Goal: Task Accomplishment & Management: Manage account settings

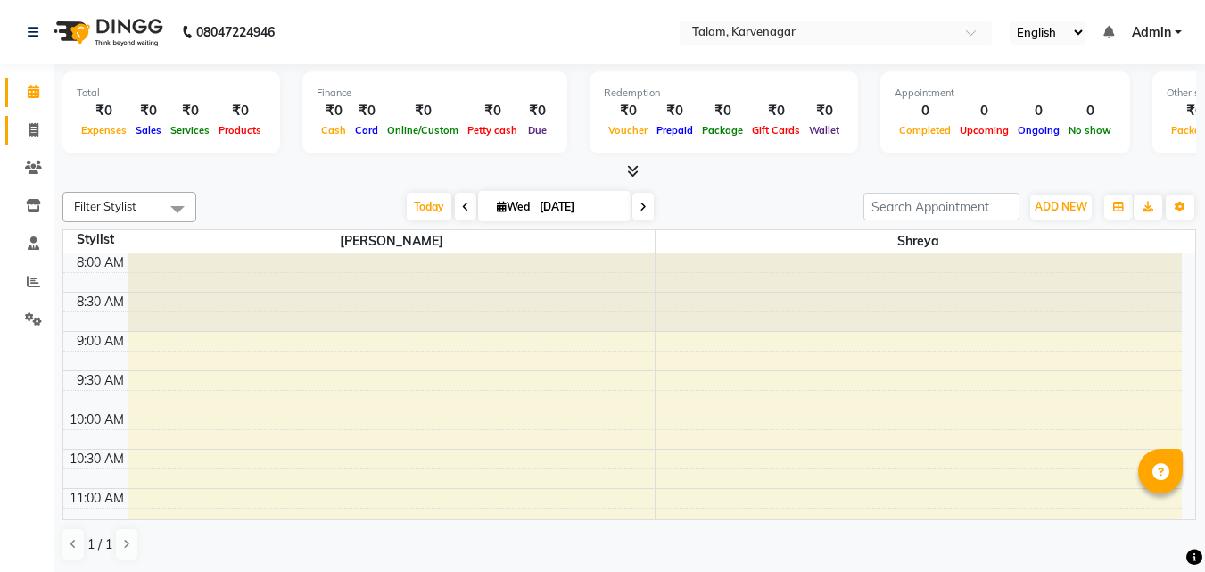
click at [29, 142] on link "Invoice" at bounding box center [26, 130] width 43 height 29
select select "8907"
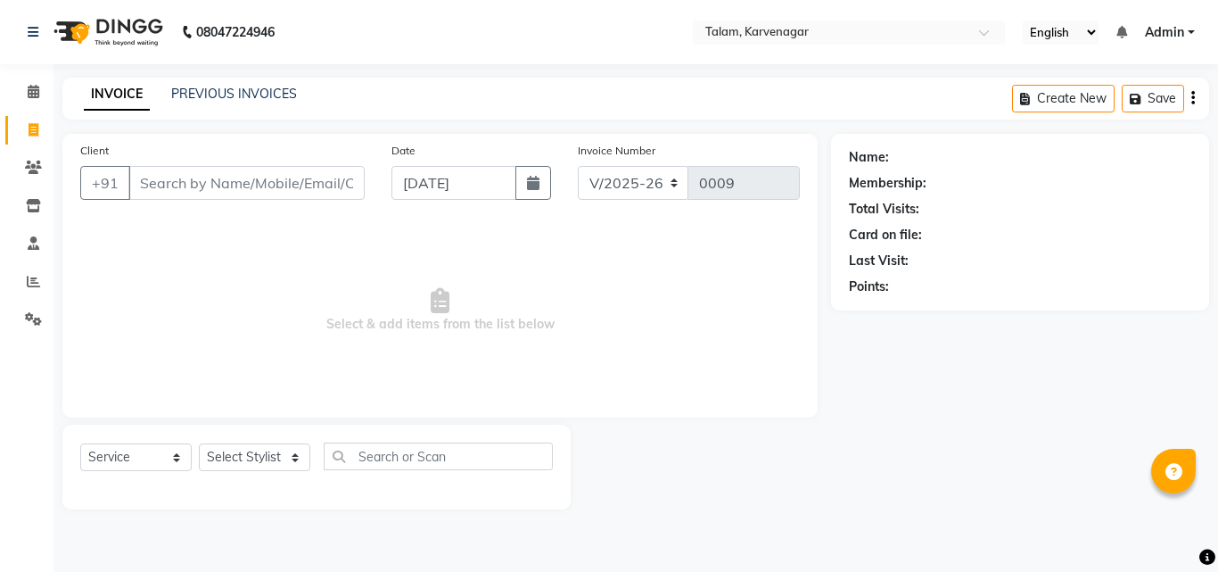
select select "product"
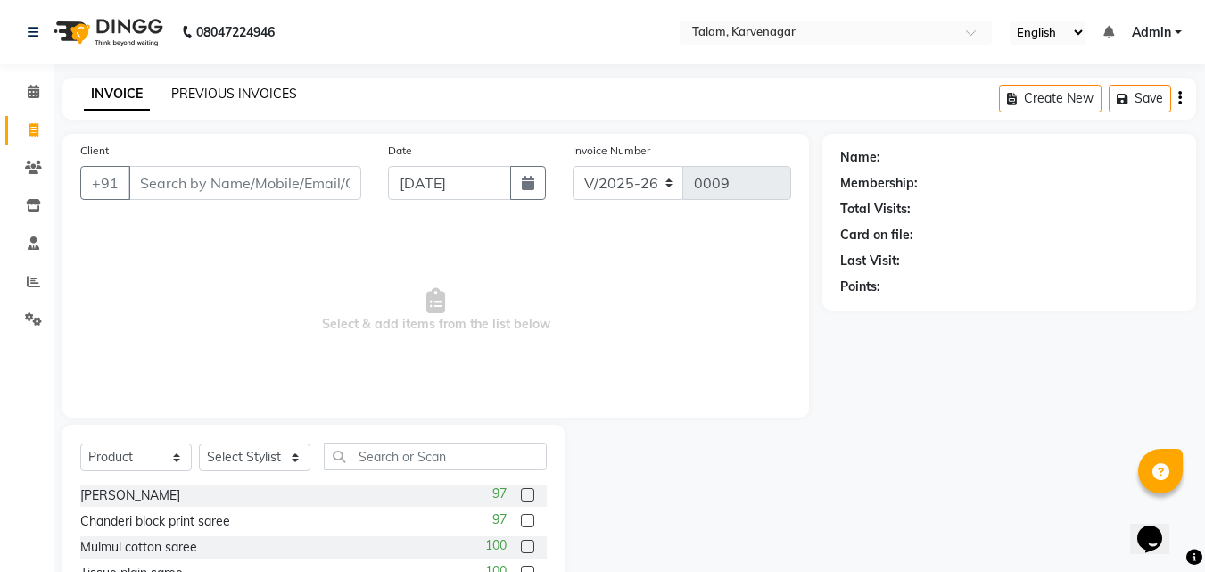
click at [230, 91] on link "PREVIOUS INVOICES" at bounding box center [234, 94] width 126 height 16
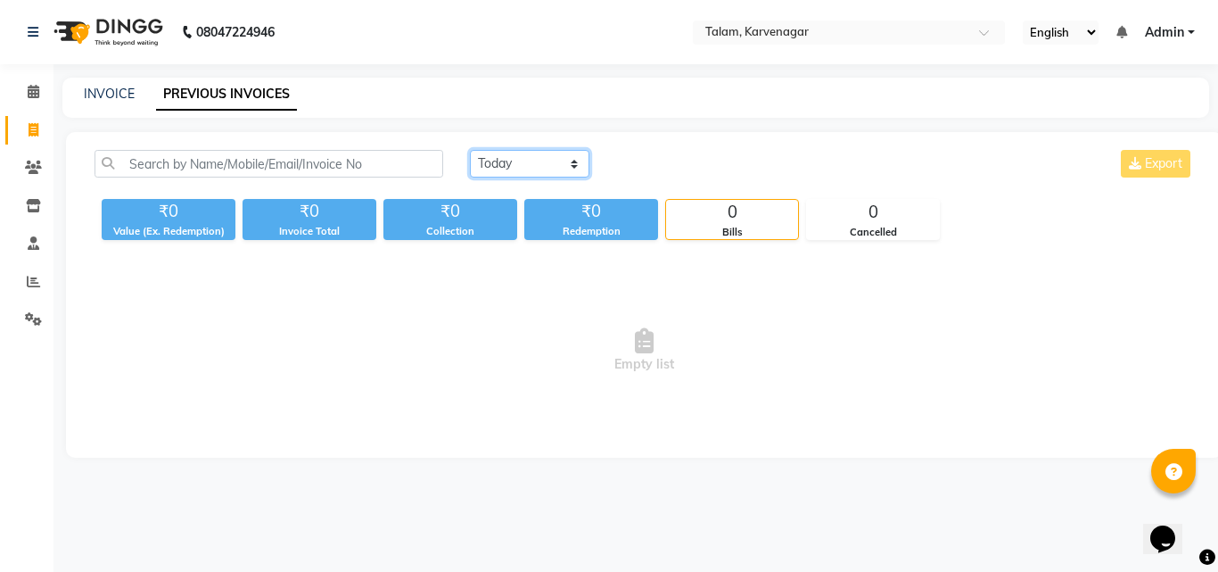
click at [560, 156] on select "Today Yesterday Custom Range" at bounding box center [530, 164] width 120 height 28
select select "range"
click at [470, 150] on select "Today Yesterday Custom Range" at bounding box center [530, 164] width 120 height 28
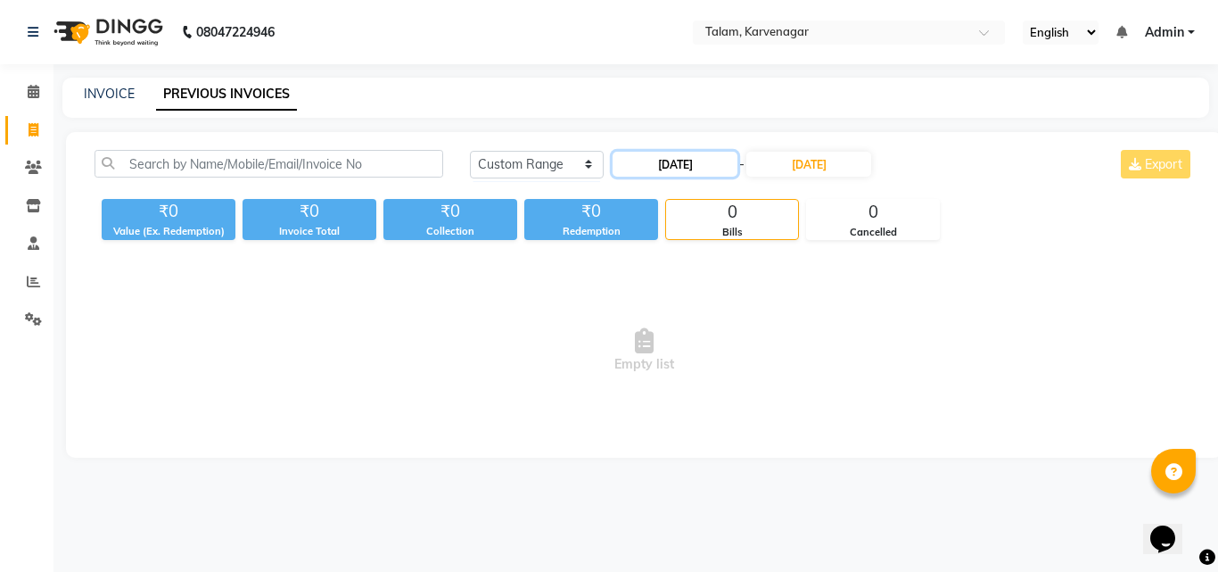
click at [656, 168] on input "03-09-2025" at bounding box center [675, 164] width 125 height 25
select select "9"
select select "2025"
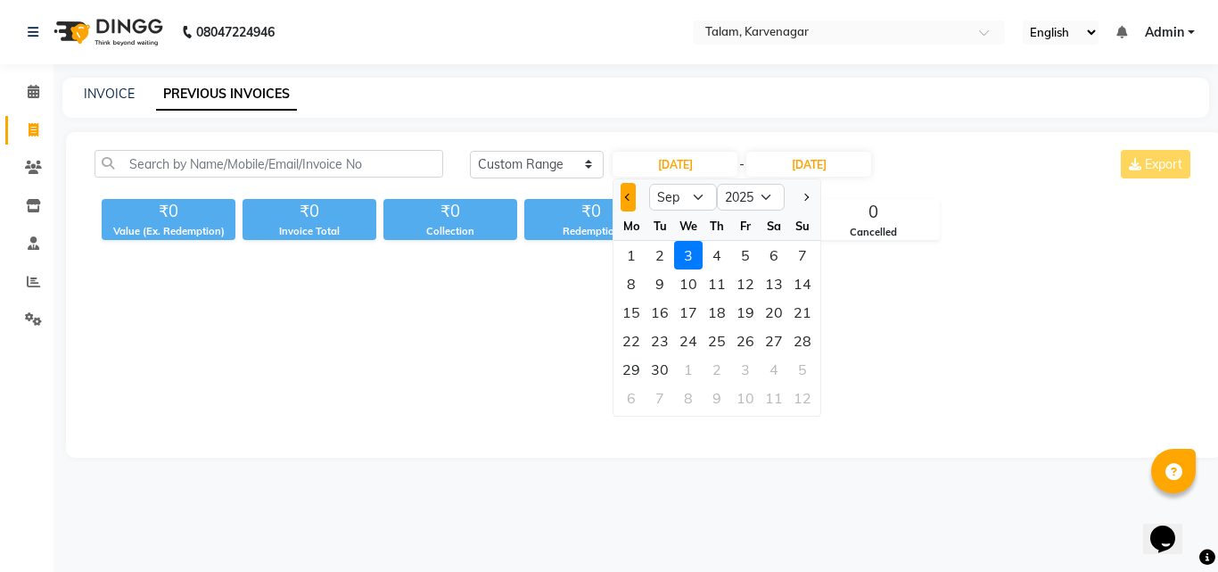
click at [624, 204] on button "Previous month" at bounding box center [628, 197] width 15 height 29
select select "8"
click at [748, 255] on div "1" at bounding box center [745, 255] width 29 height 29
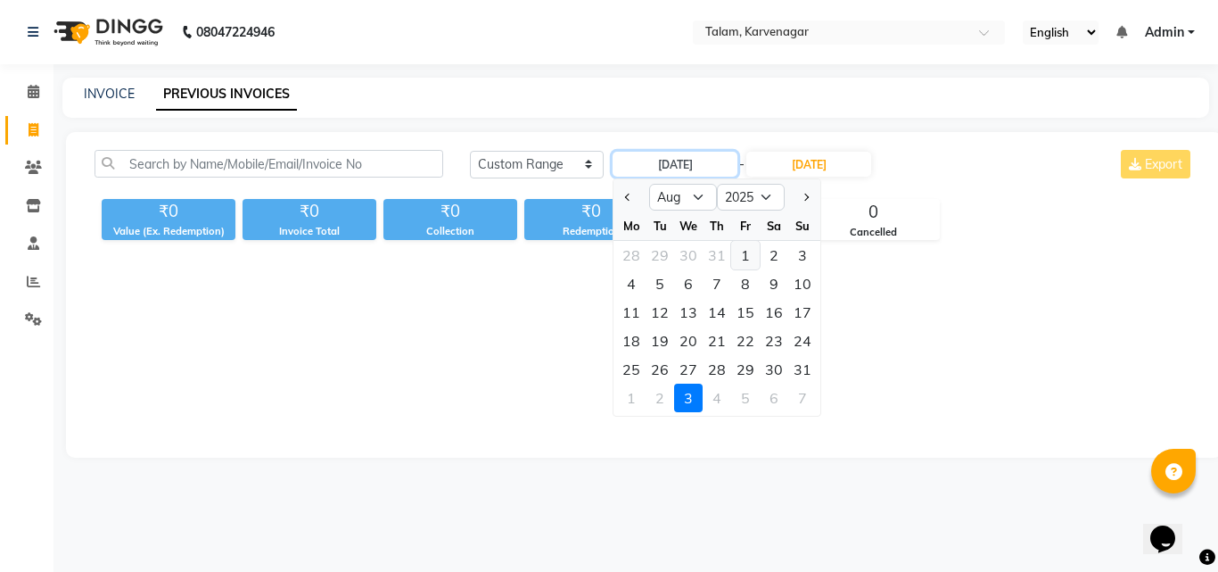
type input "01-08-2025"
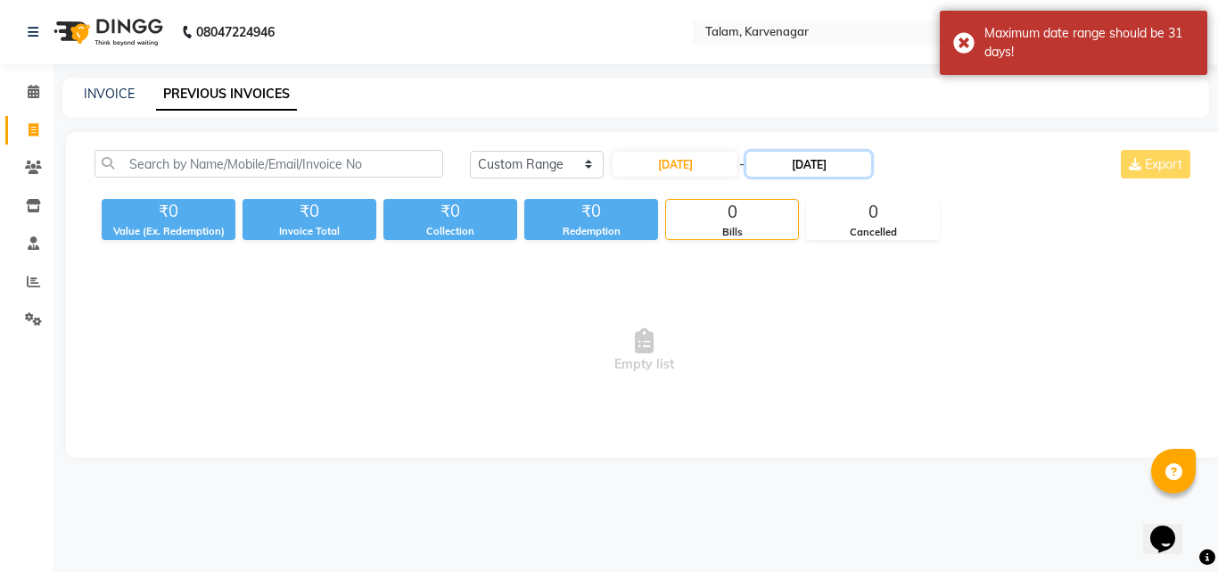
click at [795, 169] on input "03-09-2025" at bounding box center [808, 164] width 125 height 25
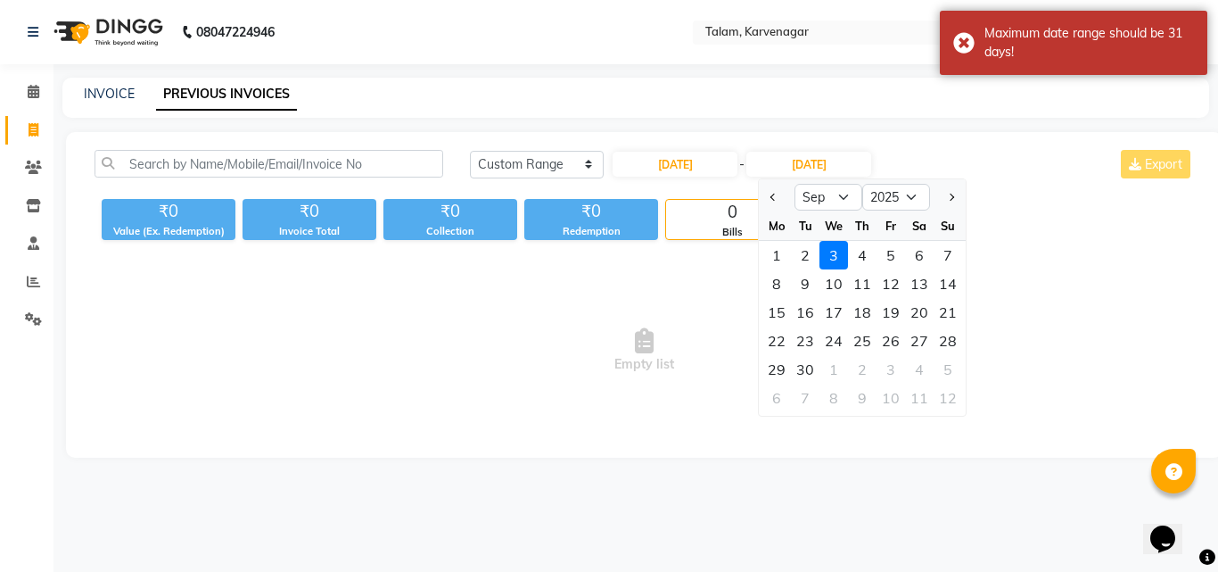
click at [773, 211] on div "Mo" at bounding box center [777, 225] width 29 height 29
click at [771, 201] on button "Previous month" at bounding box center [773, 197] width 15 height 29
select select "8"
click at [951, 361] on div "31" at bounding box center [948, 369] width 29 height 29
type input "31-08-2025"
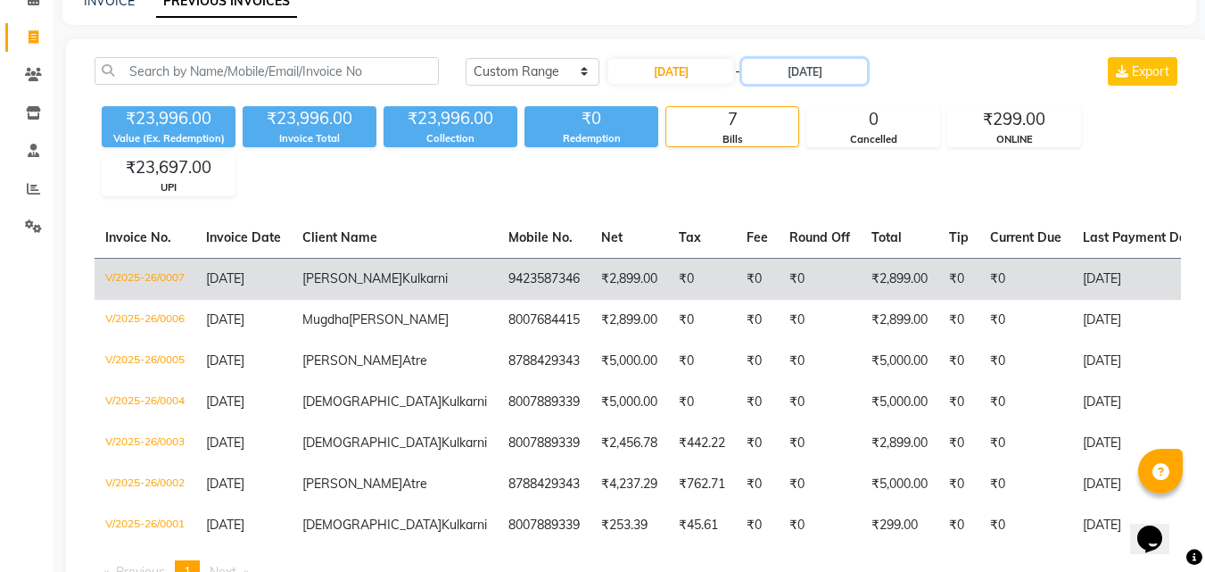
scroll to position [124, 0]
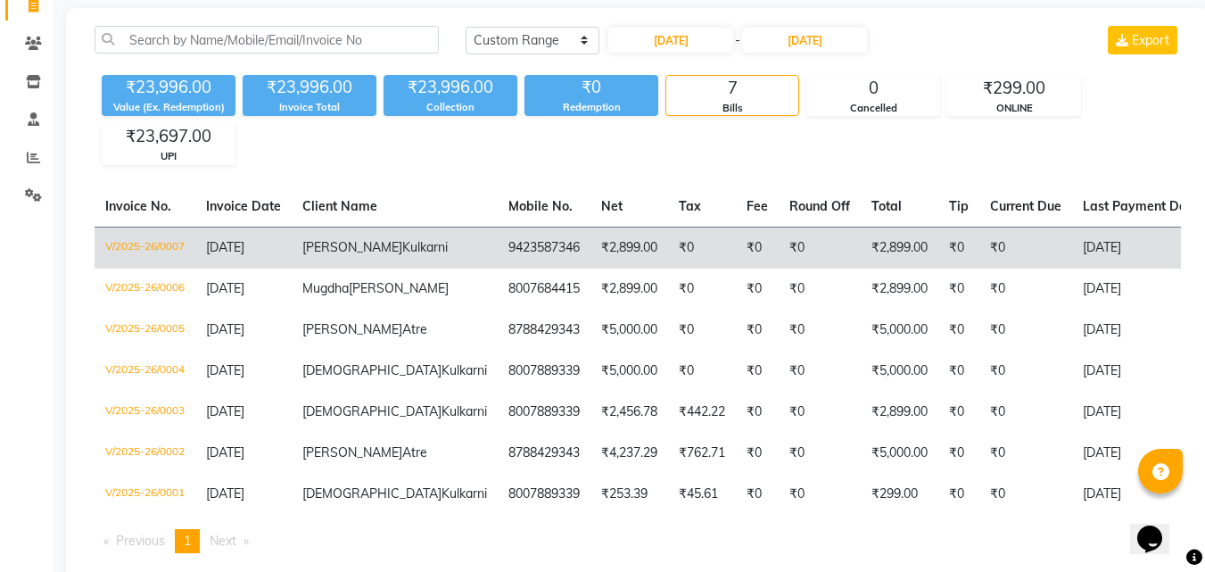
click at [1072, 268] on td "28-08-2025" at bounding box center [1140, 248] width 137 height 42
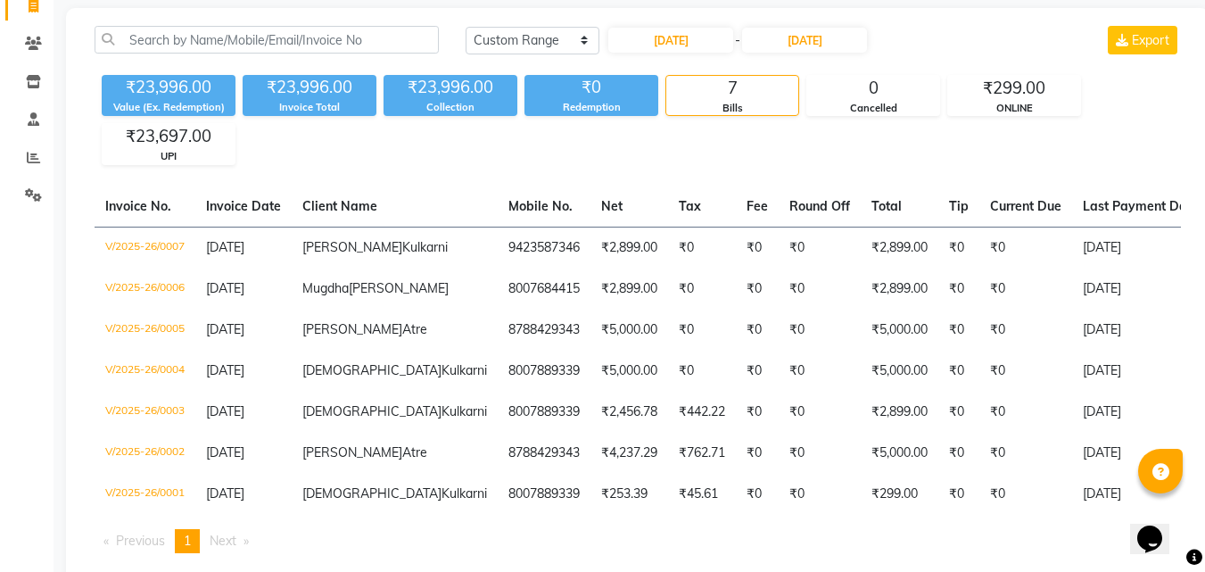
click at [698, 101] on div "Bills" at bounding box center [732, 108] width 132 height 15
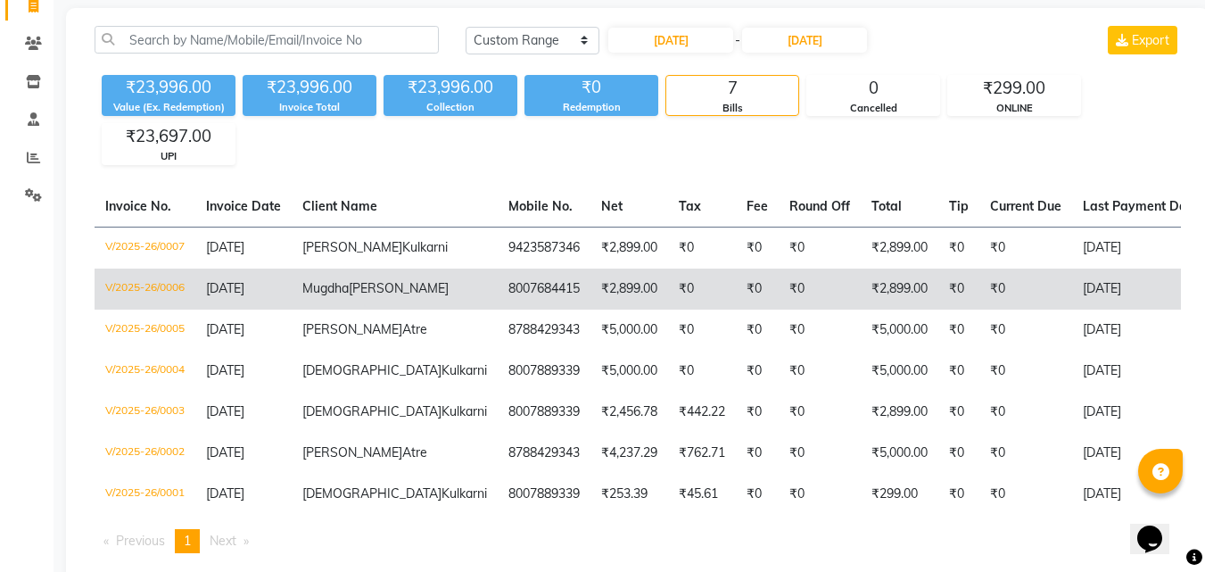
click at [498, 309] on td "8007684415" at bounding box center [544, 288] width 93 height 41
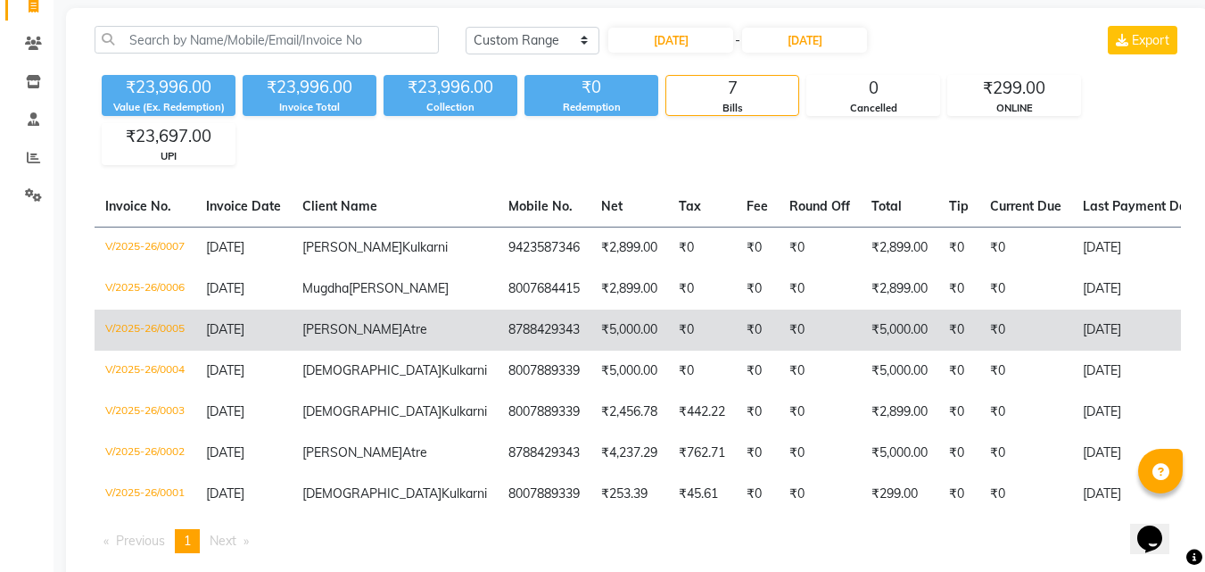
click at [179, 351] on td "V/2025-26/0005" at bounding box center [145, 329] width 101 height 41
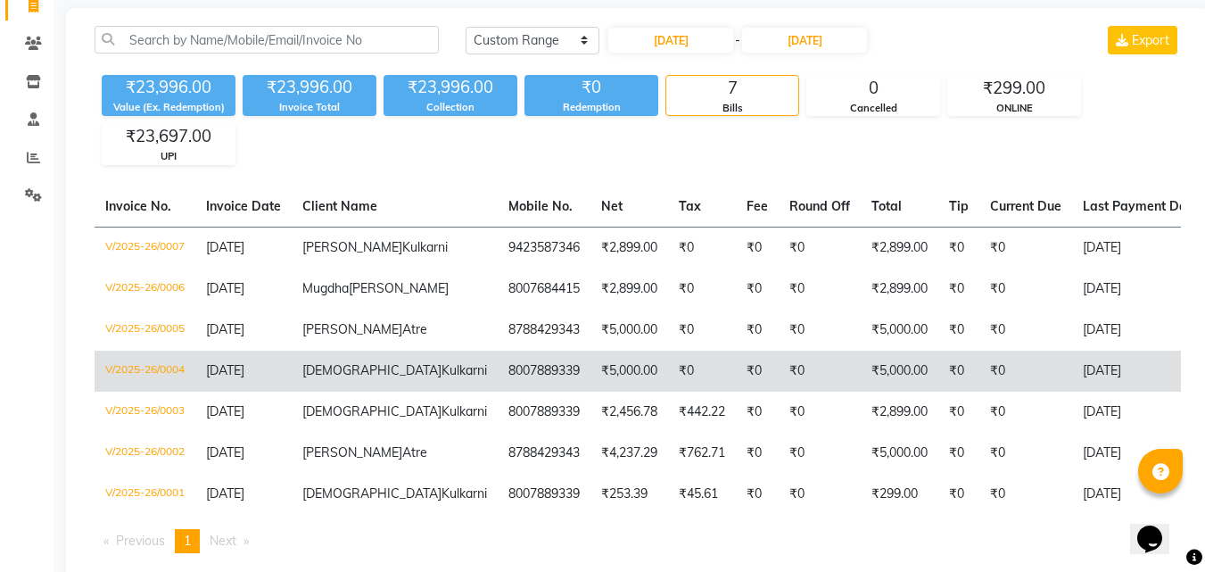
click at [126, 392] on td "V/2025-26/0004" at bounding box center [145, 371] width 101 height 41
click at [164, 392] on td "V/2025-26/0004" at bounding box center [145, 371] width 101 height 41
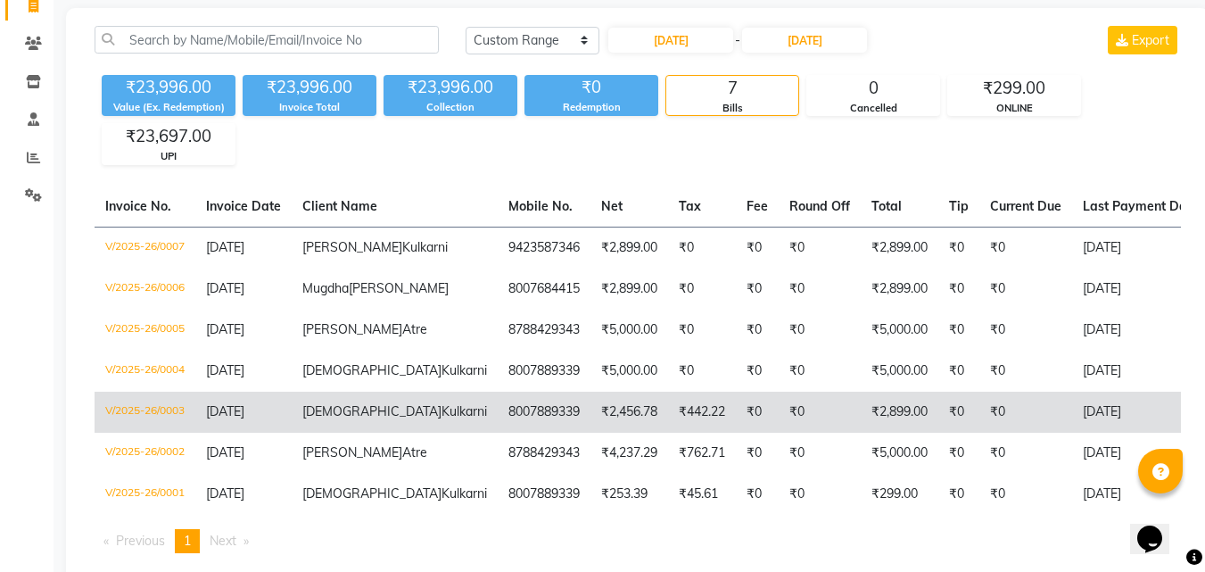
click at [152, 433] on td "V/2025-26/0003" at bounding box center [145, 412] width 101 height 41
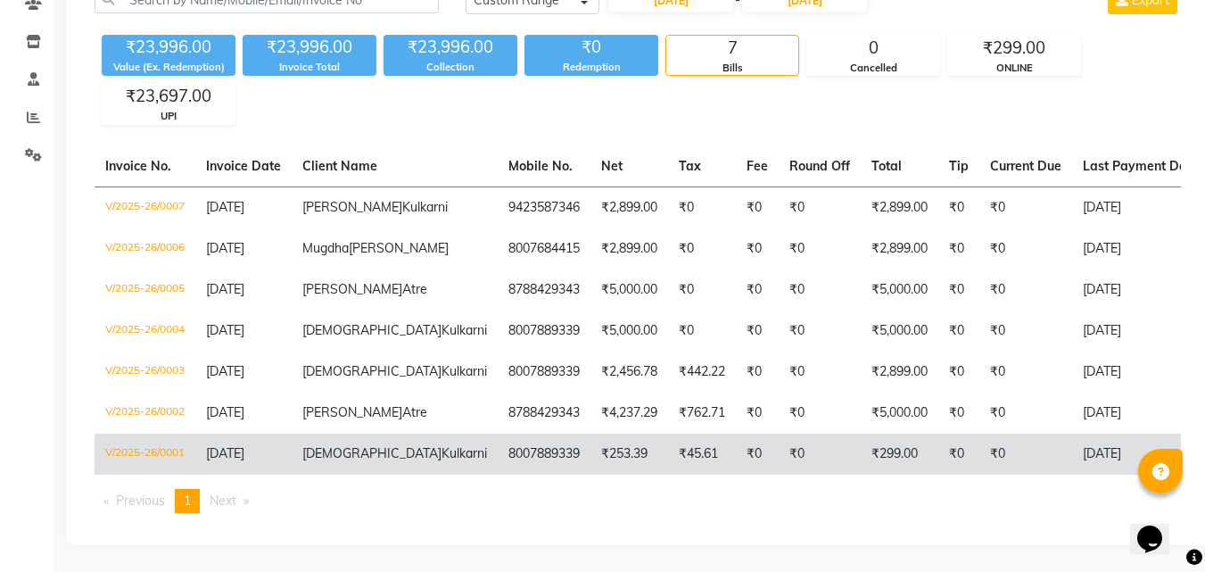
scroll to position [213, 0]
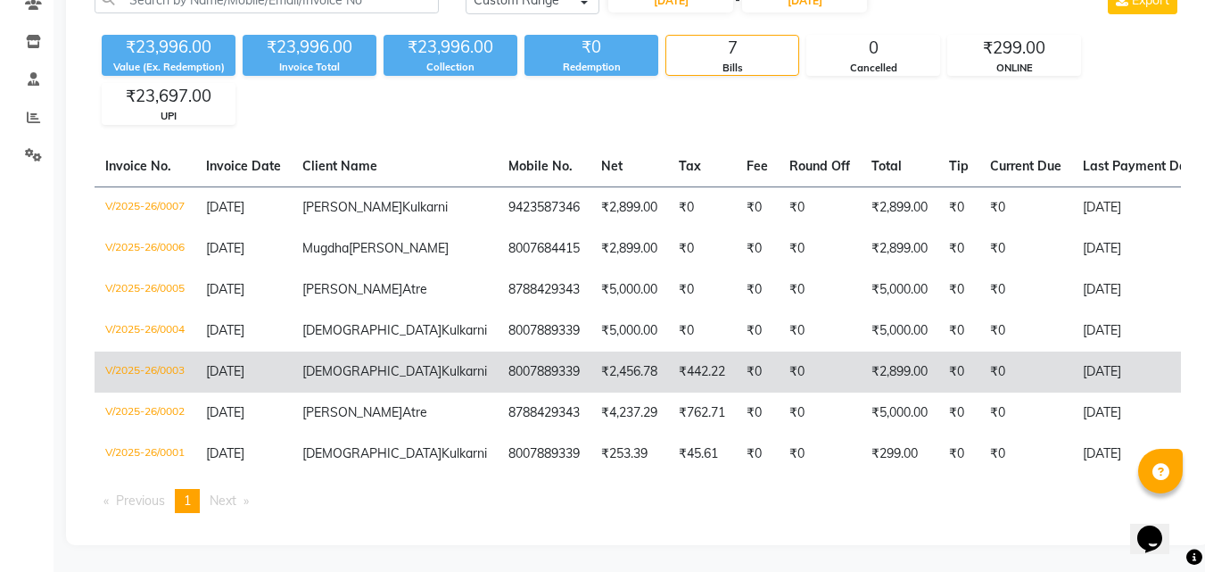
click at [148, 392] on td "V/2025-26/0003" at bounding box center [145, 371] width 101 height 41
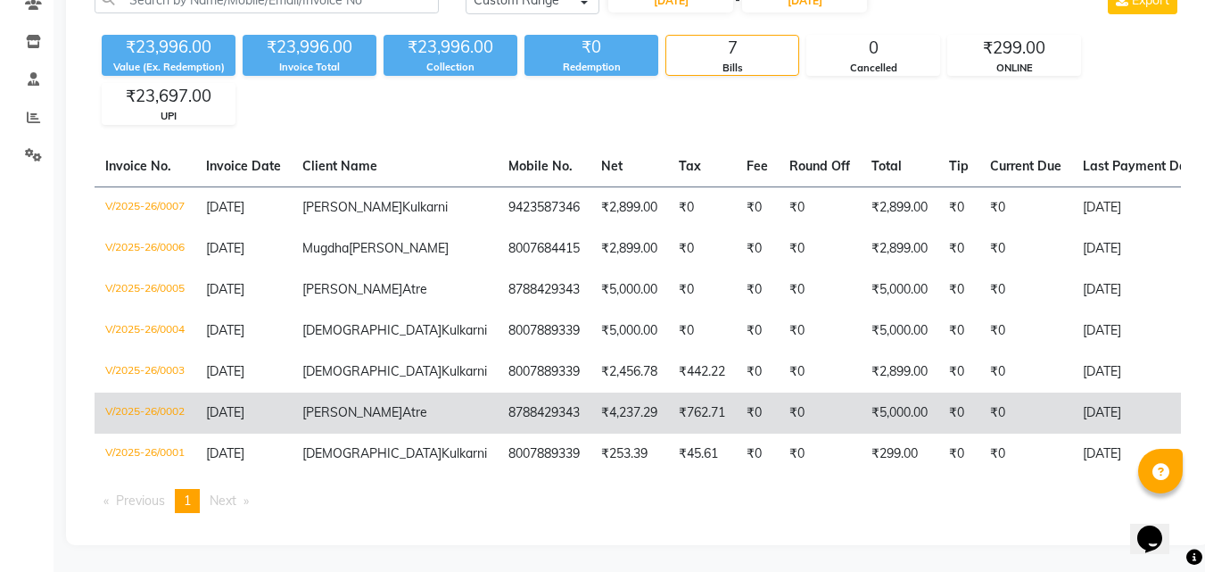
click at [124, 433] on td "V/2025-26/0002" at bounding box center [145, 412] width 101 height 41
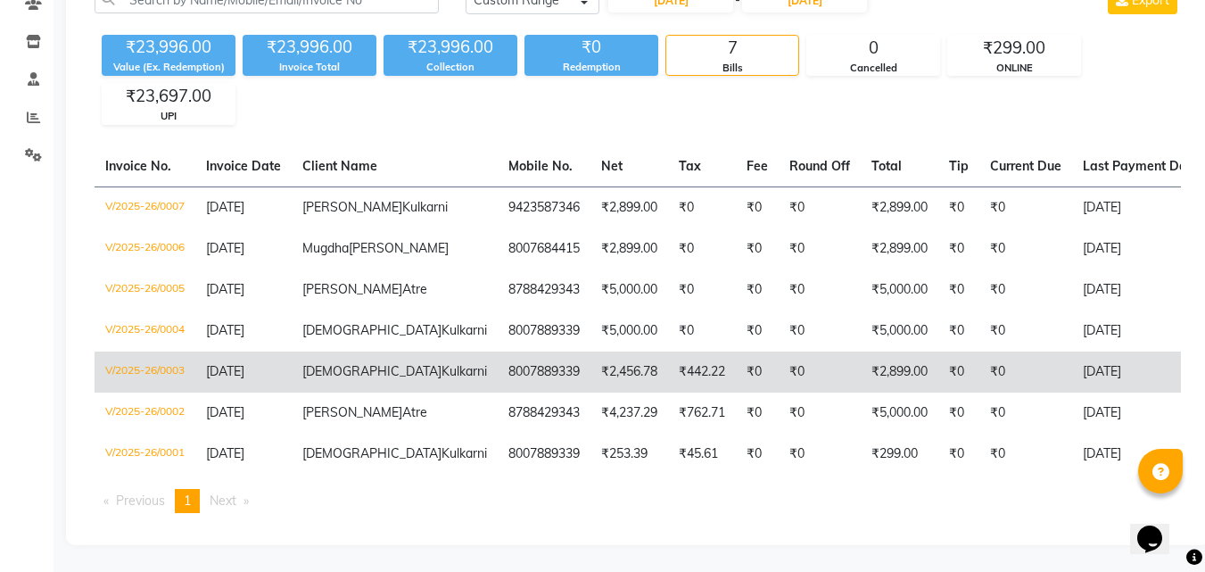
scroll to position [302, 0]
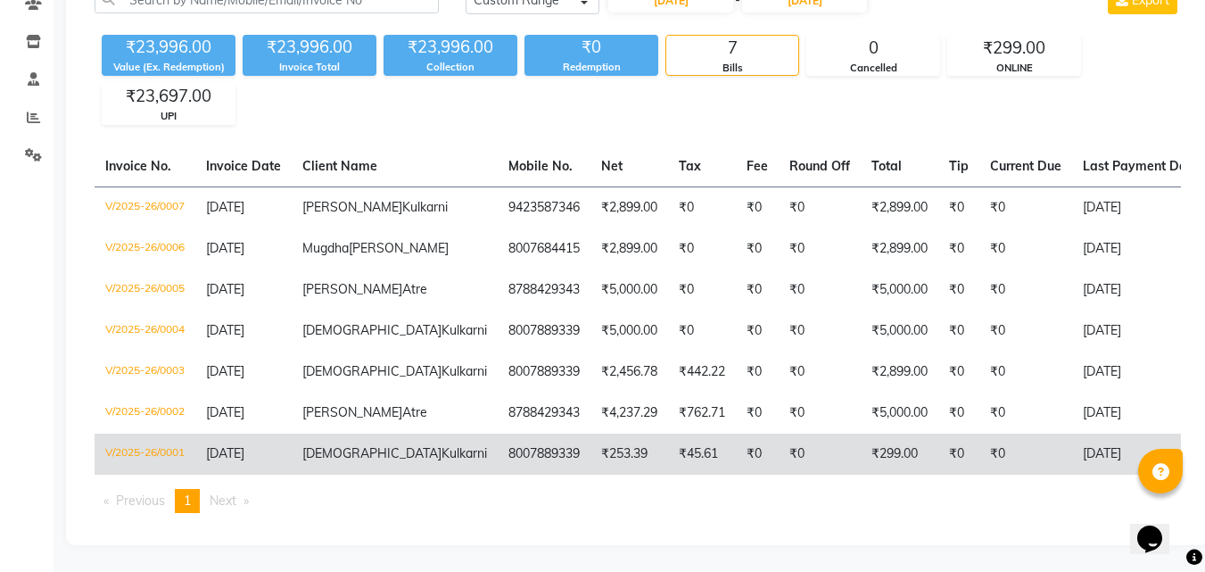
click at [136, 433] on td "V/2025-26/0001" at bounding box center [145, 453] width 101 height 41
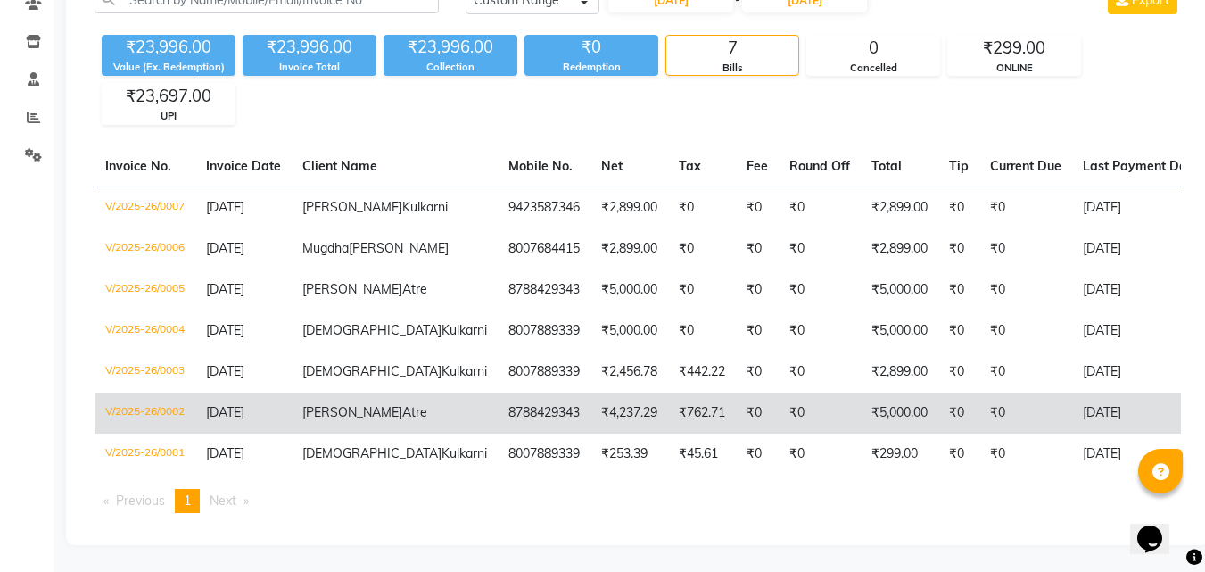
click at [156, 392] on td "V/2025-26/0002" at bounding box center [145, 412] width 101 height 41
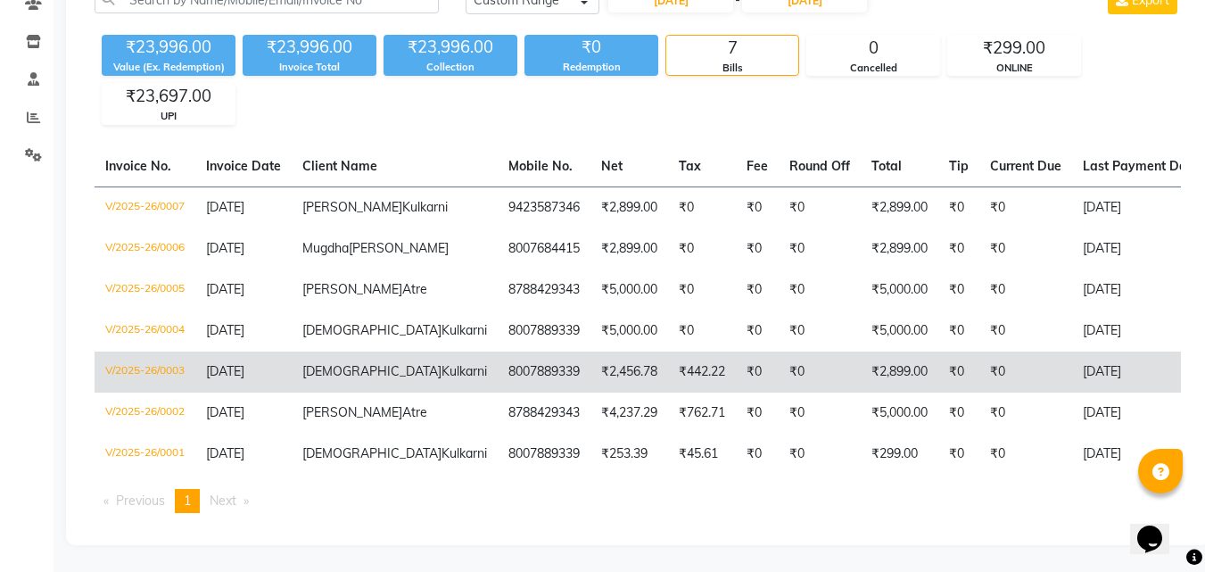
click at [178, 351] on td "V/2025-26/0003" at bounding box center [145, 371] width 101 height 41
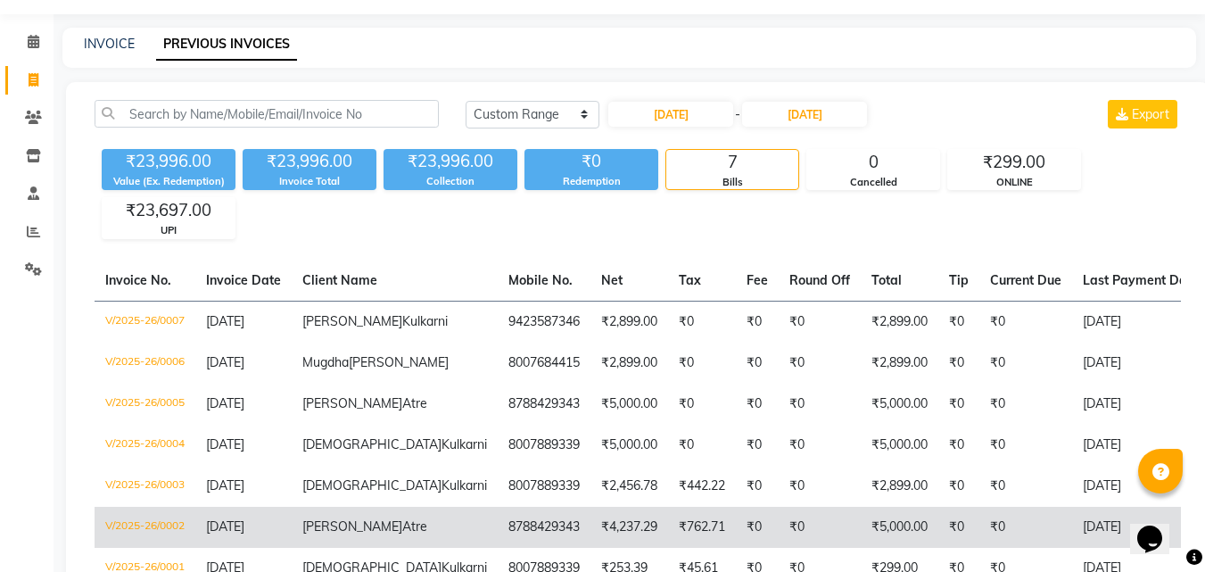
scroll to position [35, 0]
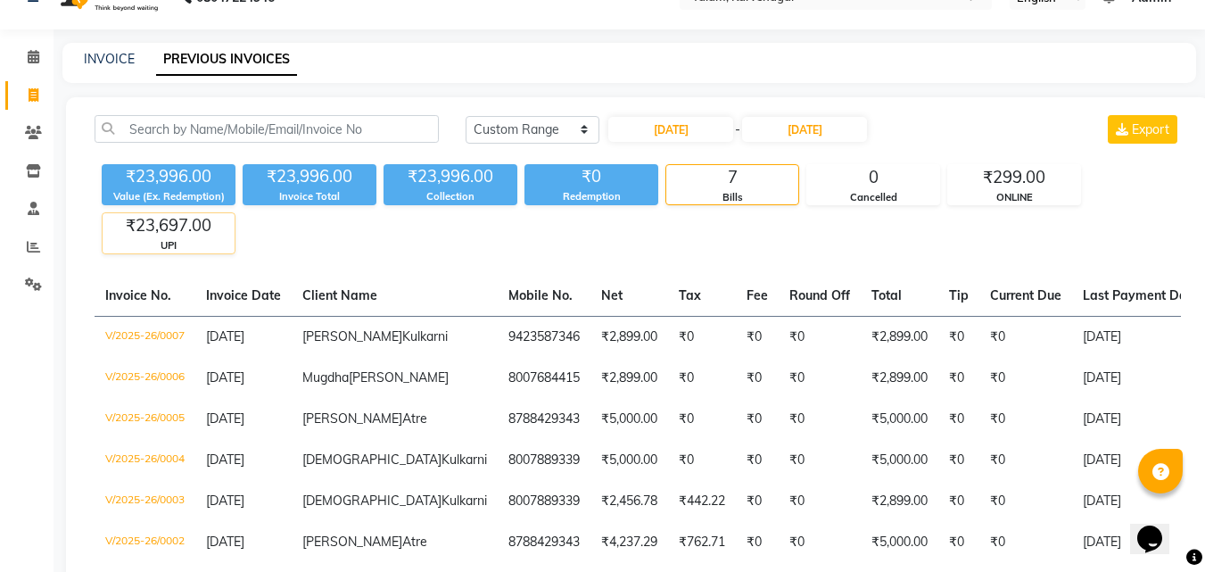
click at [186, 242] on div "UPI" at bounding box center [169, 245] width 132 height 15
click at [218, 191] on div "Value (Ex. Redemption)" at bounding box center [169, 196] width 134 height 15
click at [83, 62] on div "INVOICE PREVIOUS INVOICES" at bounding box center [618, 59] width 1112 height 19
click at [111, 59] on link "INVOICE" at bounding box center [109, 59] width 51 height 16
select select "8907"
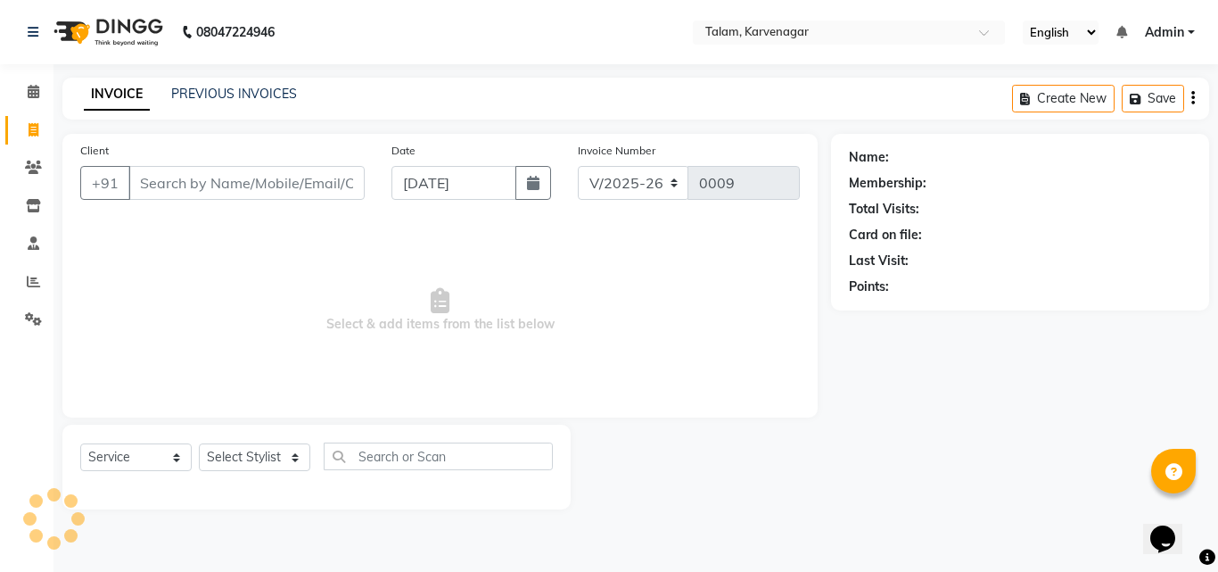
select select "product"
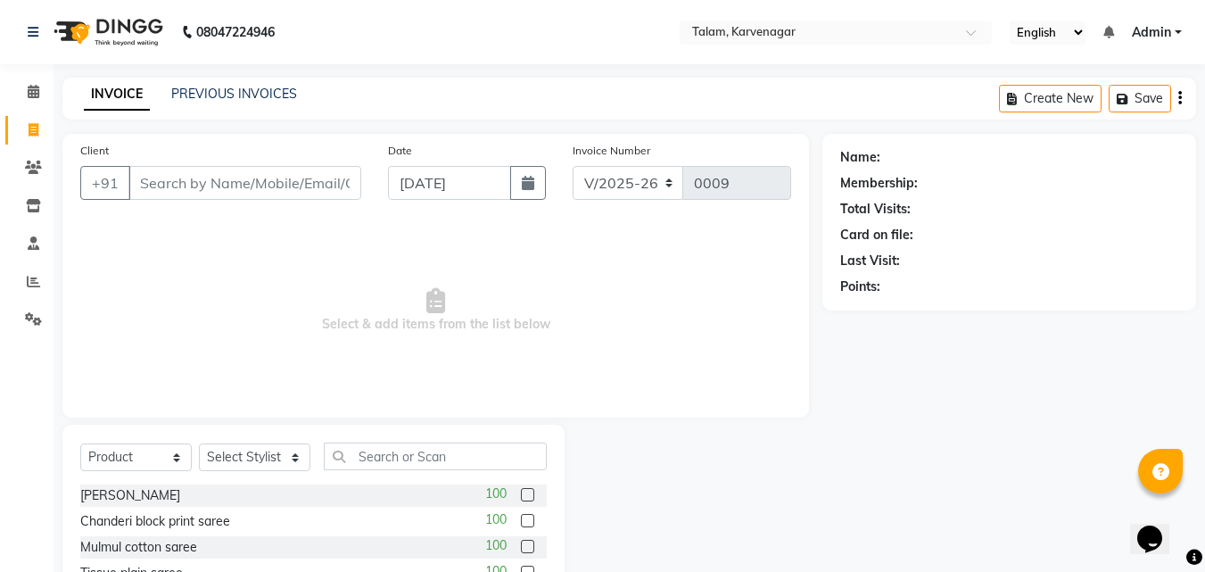
click at [208, 111] on div "INVOICE PREVIOUS INVOICES Create New Save" at bounding box center [629, 99] width 1134 height 42
click at [219, 93] on link "PREVIOUS INVOICES" at bounding box center [234, 94] width 126 height 16
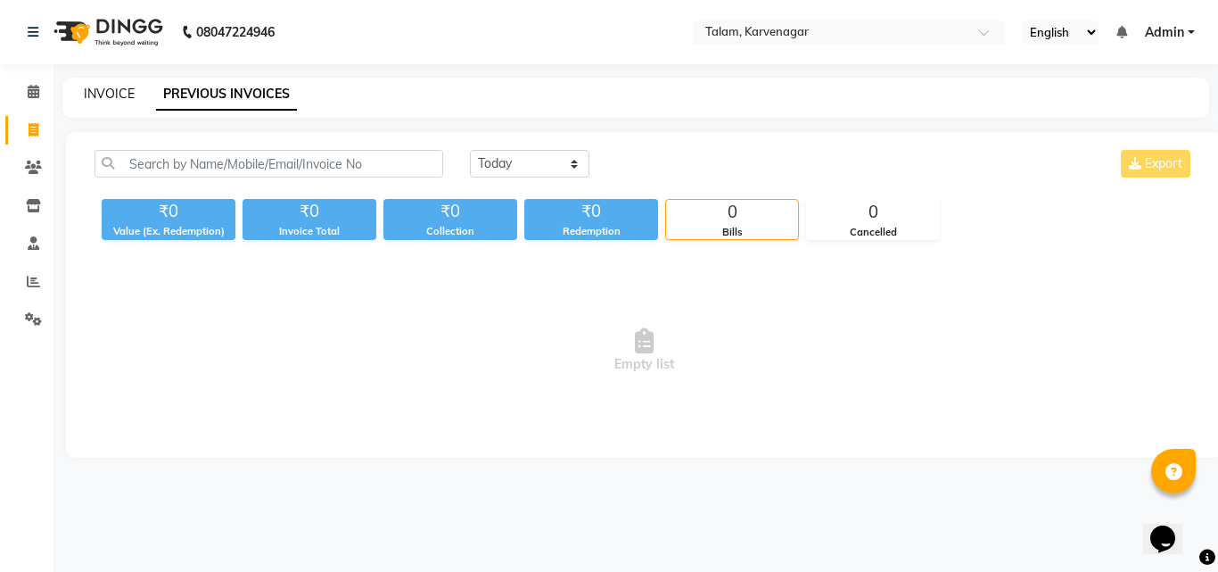
click at [108, 94] on link "INVOICE" at bounding box center [109, 94] width 51 height 16
select select "8907"
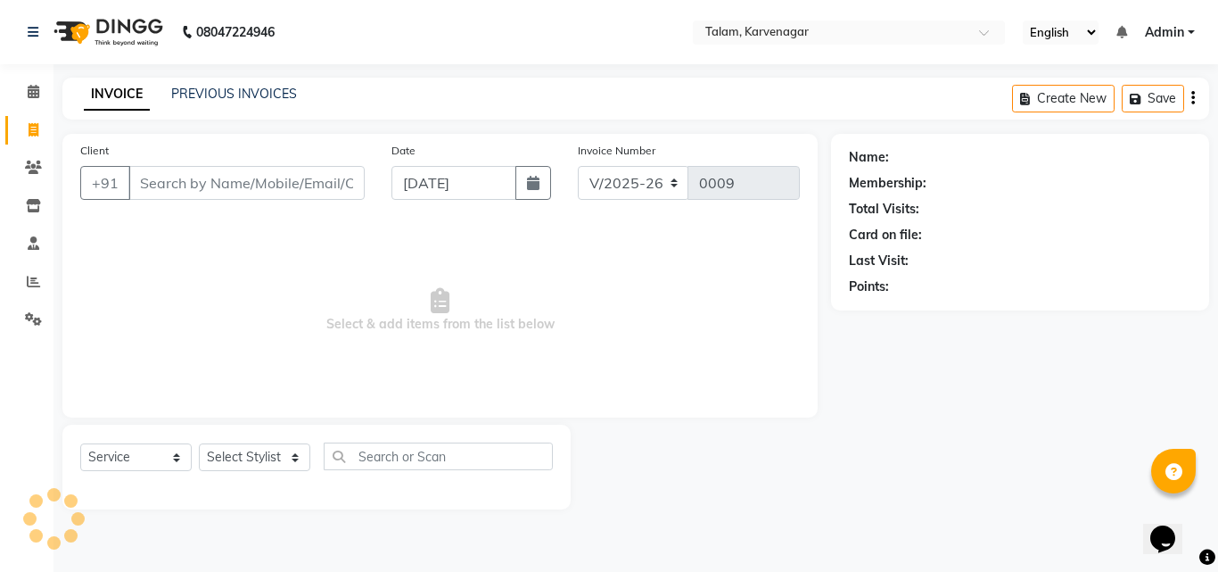
select select "product"
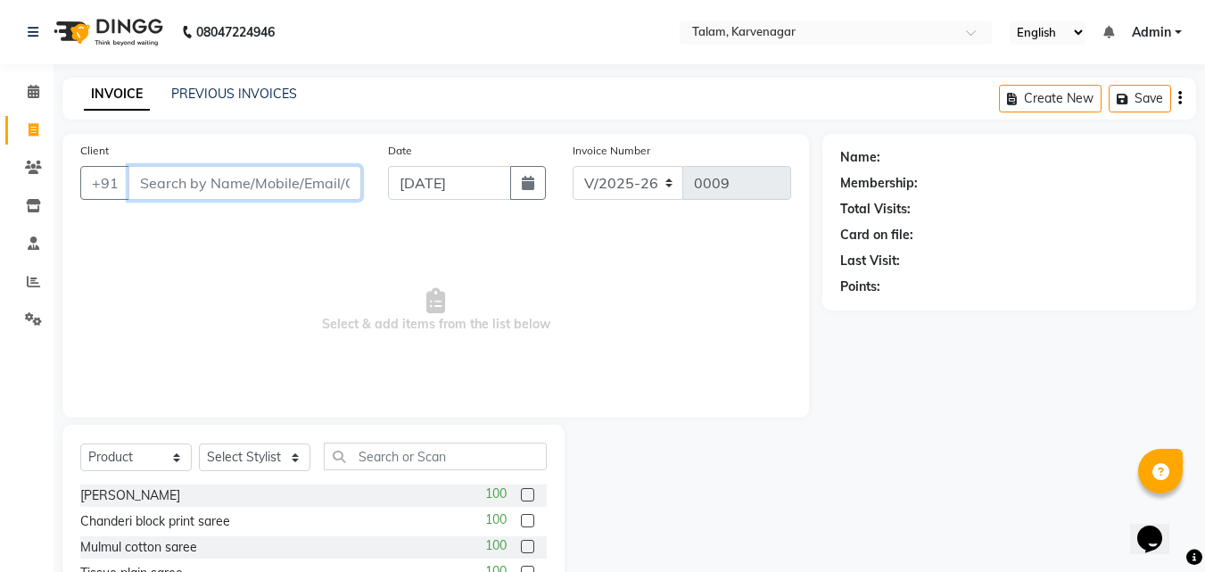
paste input "9130768273"
type input "9130768273"
click at [330, 185] on span "Add Client" at bounding box center [315, 183] width 70 height 18
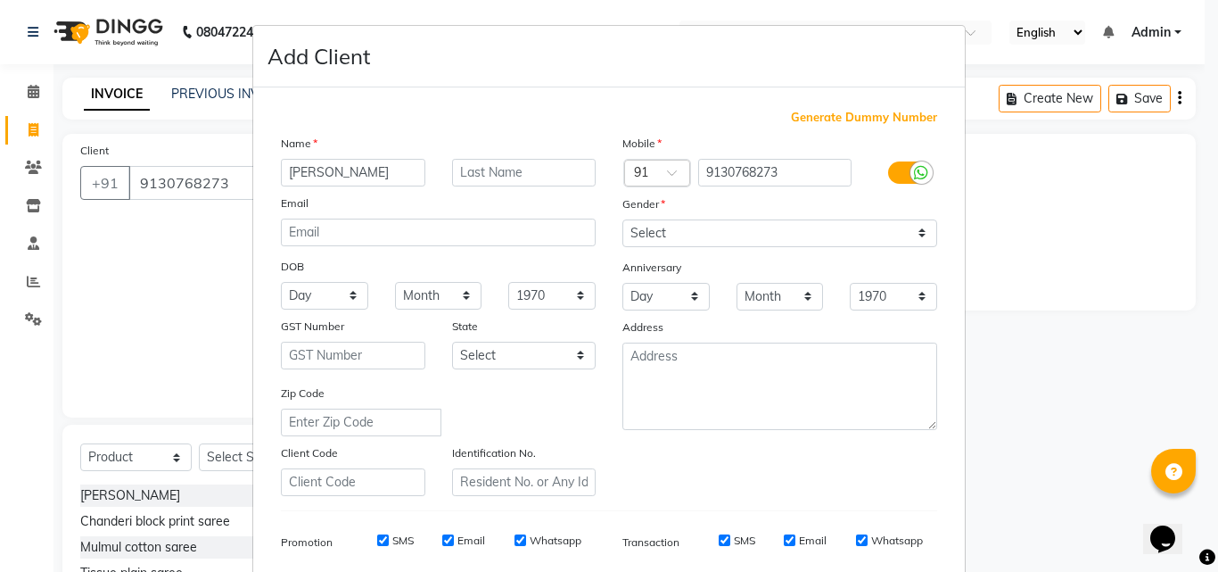
type input "Komal"
click at [544, 177] on input "text" at bounding box center [524, 173] width 144 height 28
type input "Dani"
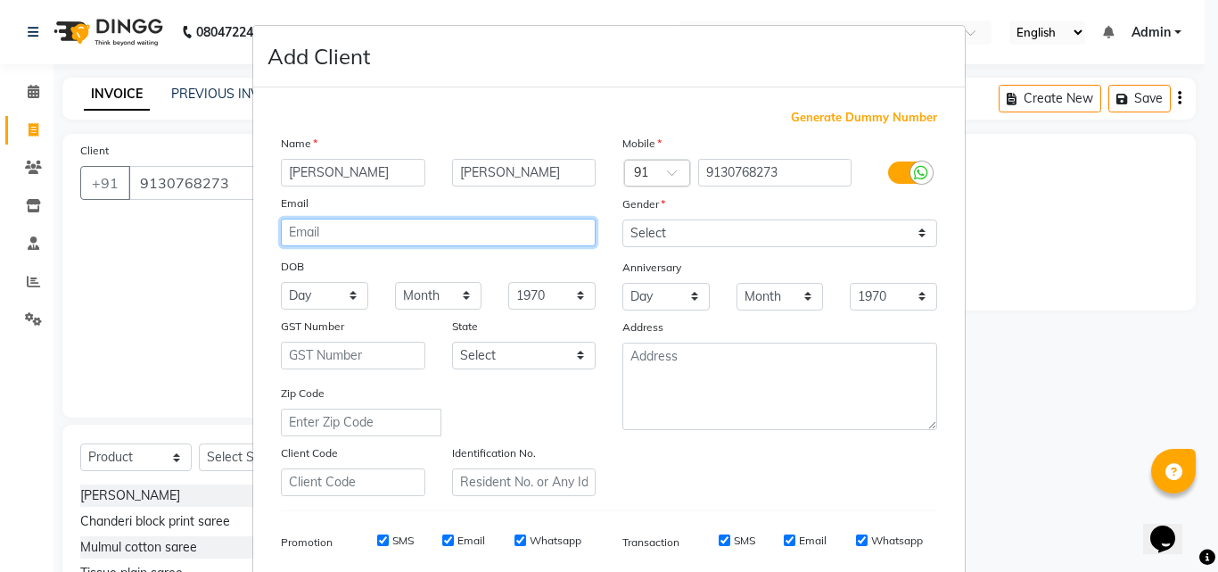
click at [450, 242] on input "email" at bounding box center [438, 233] width 315 height 28
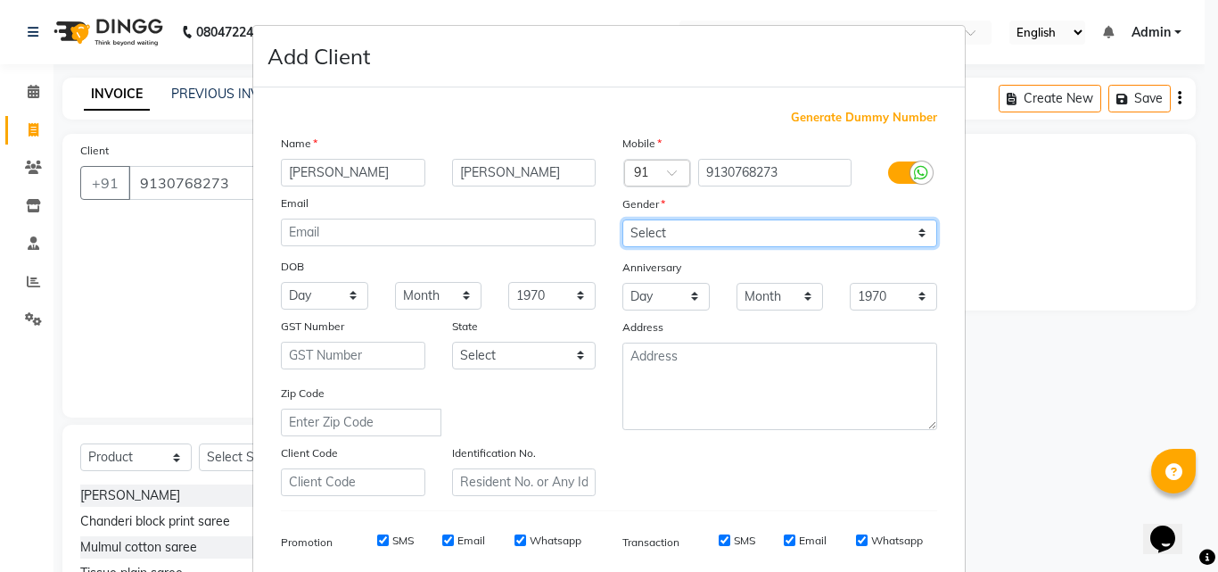
click at [727, 237] on select "Select Male Female Other Prefer Not To Say" at bounding box center [780, 233] width 315 height 28
select select "female"
click at [623, 219] on select "Select Male Female Other Prefer Not To Say" at bounding box center [780, 233] width 315 height 28
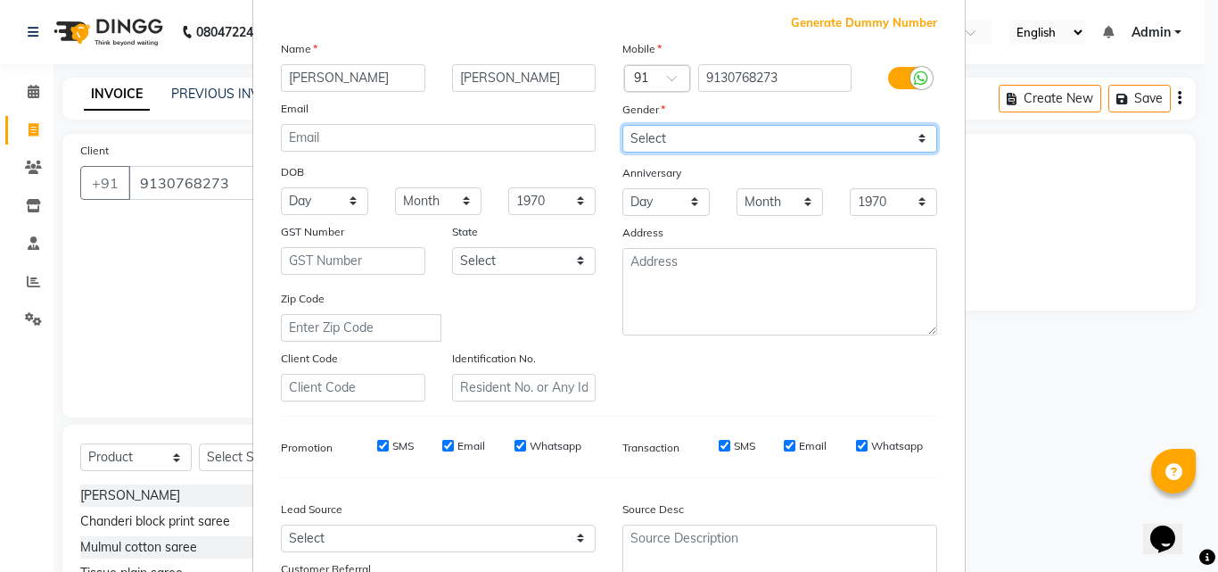
scroll to position [73, 0]
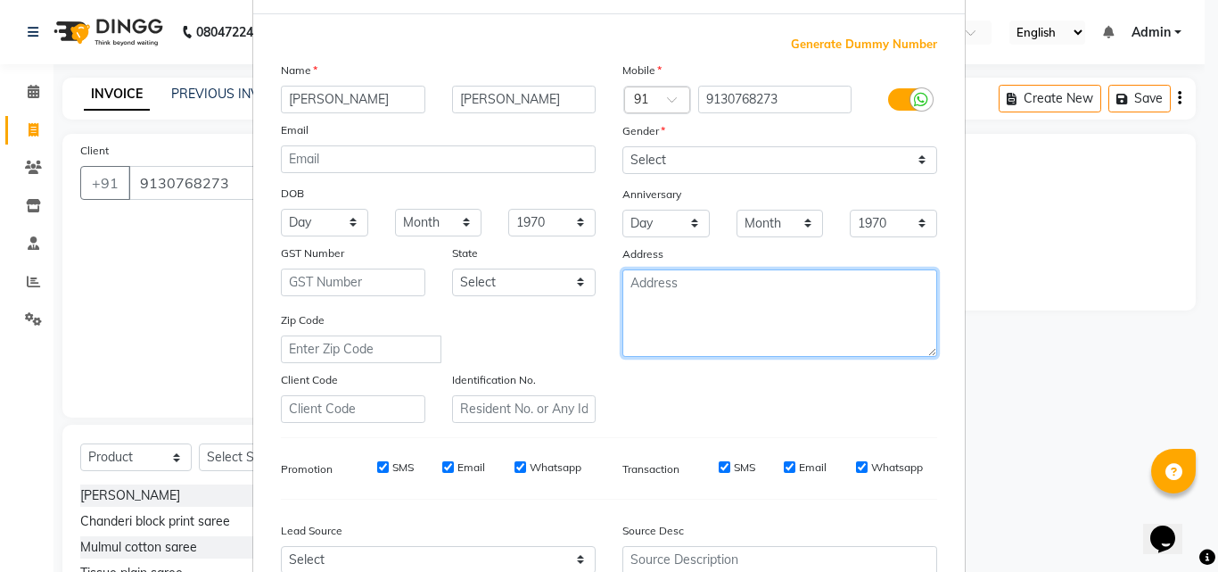
click at [804, 284] on textarea at bounding box center [780, 312] width 315 height 87
paste textarea "B-103, Ovalnest CHS, near RMD college, Warje 411058 Pune"
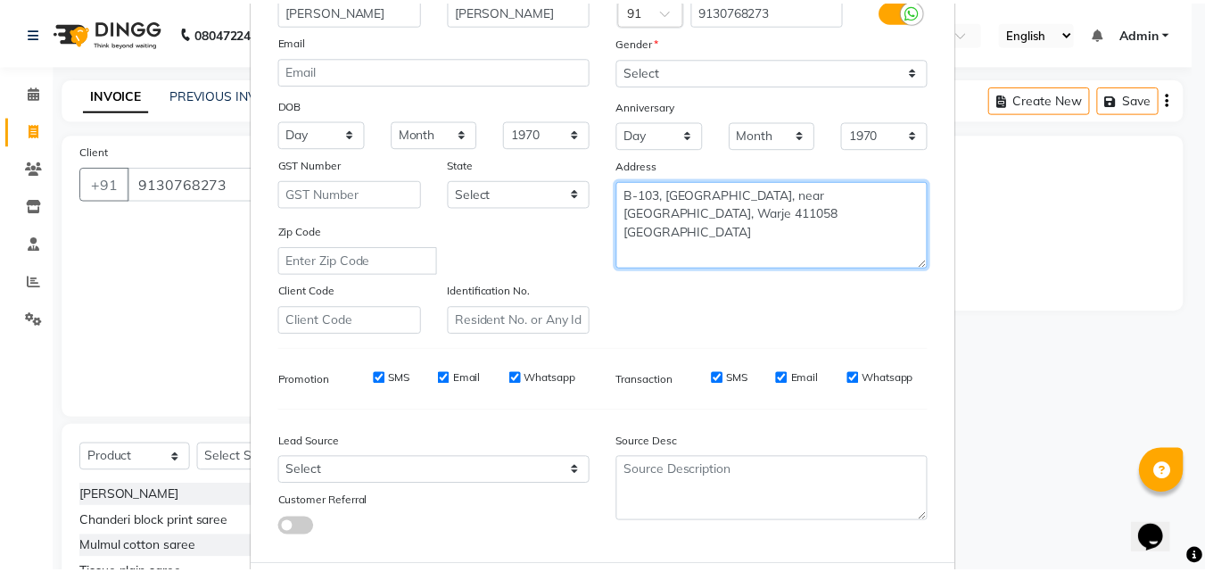
scroll to position [252, 0]
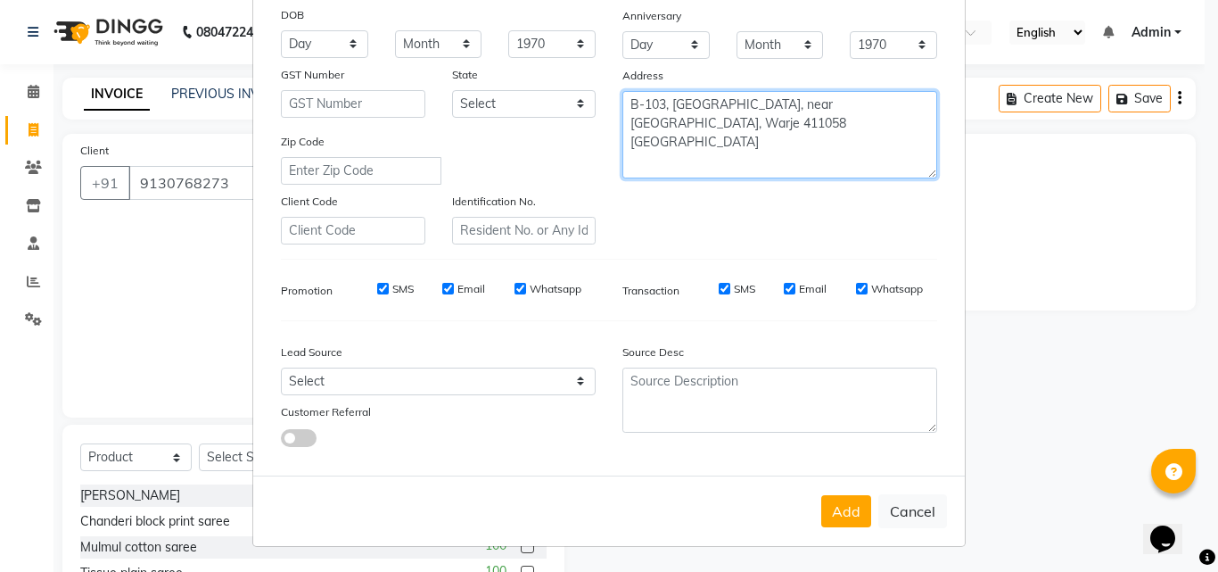
type textarea "B-103, Ovalnest CHS, near RMD college, Warje 411058 Pune"
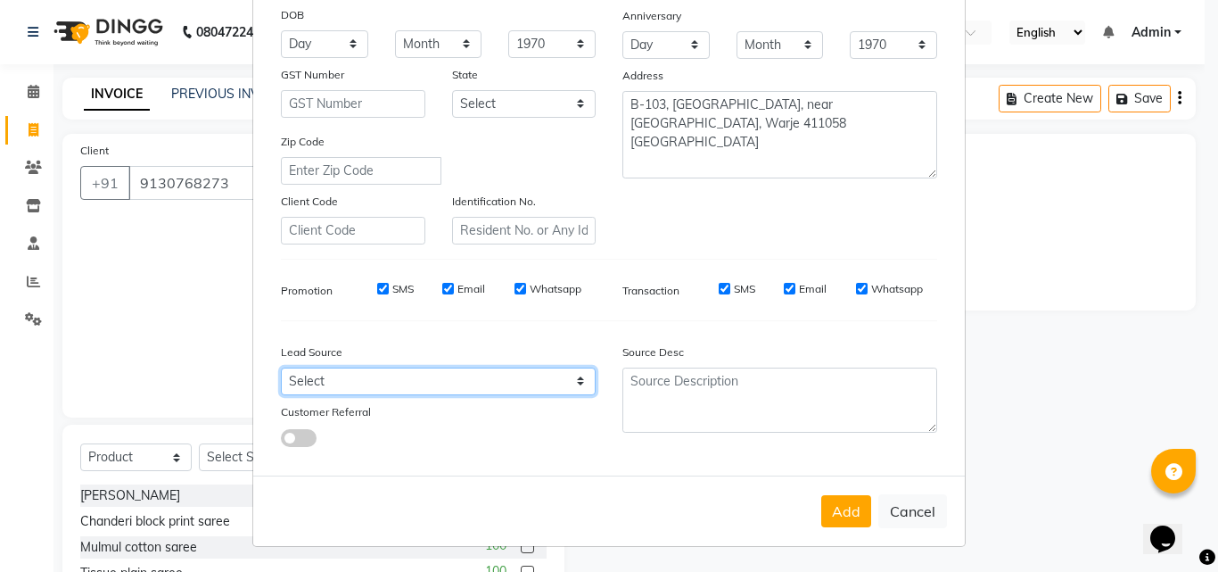
click at [496, 375] on select "Select Walk-in Referral Internet Friend Word of Mouth Advertisement Facebook Ju…" at bounding box center [438, 381] width 315 height 28
click at [495, 377] on select "Select Walk-in Referral Internet Friend Word of Mouth Advertisement Facebook Ju…" at bounding box center [438, 381] width 315 height 28
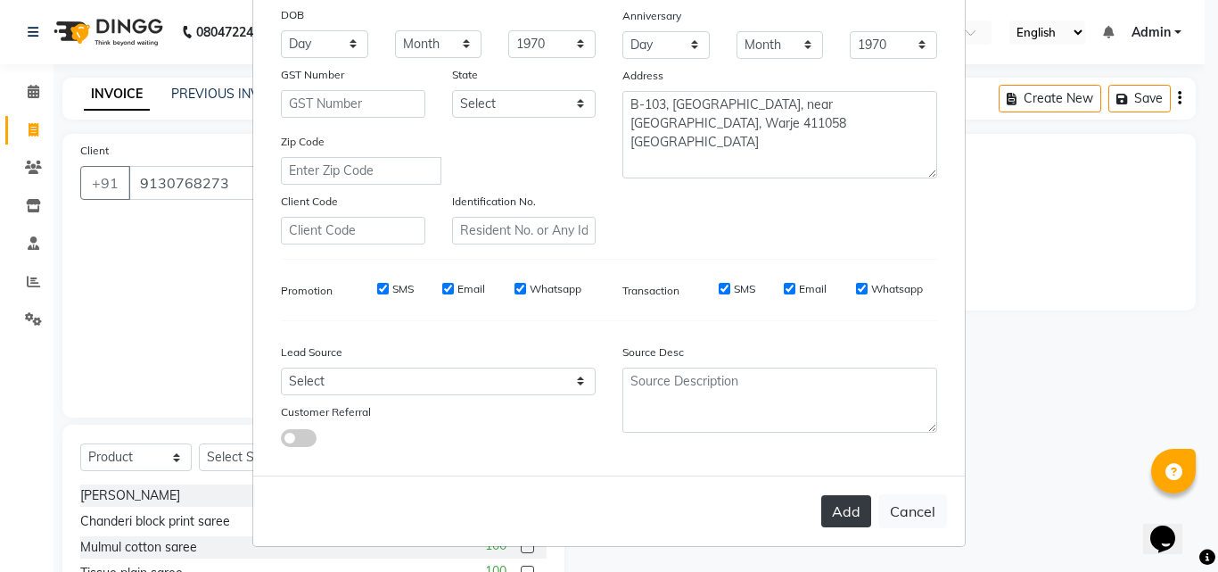
click at [829, 519] on button "Add" at bounding box center [846, 511] width 50 height 32
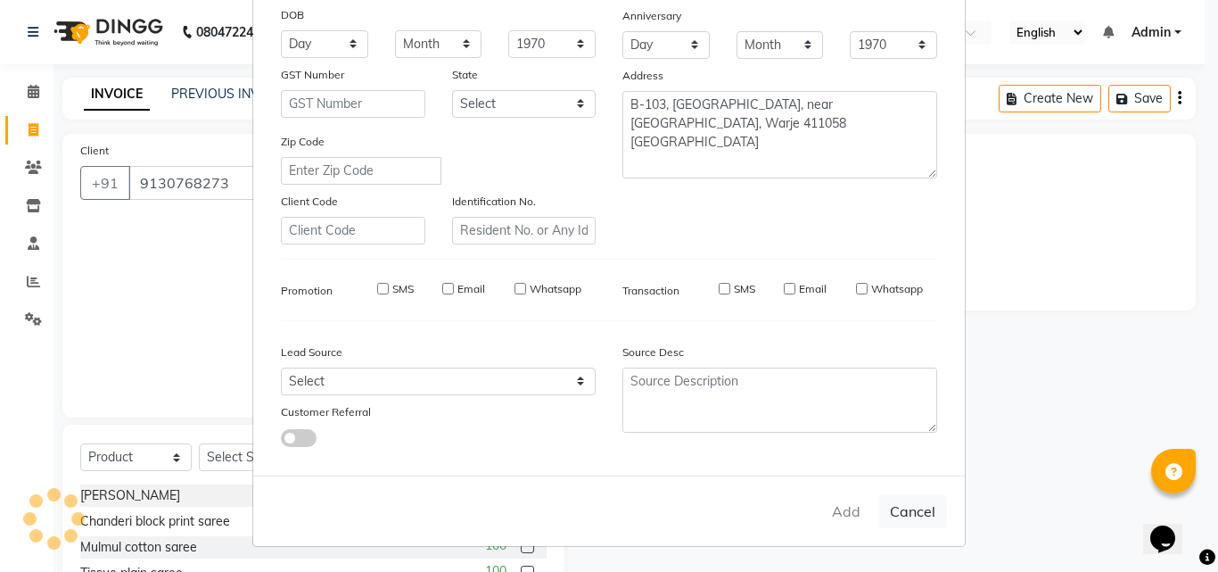
select select
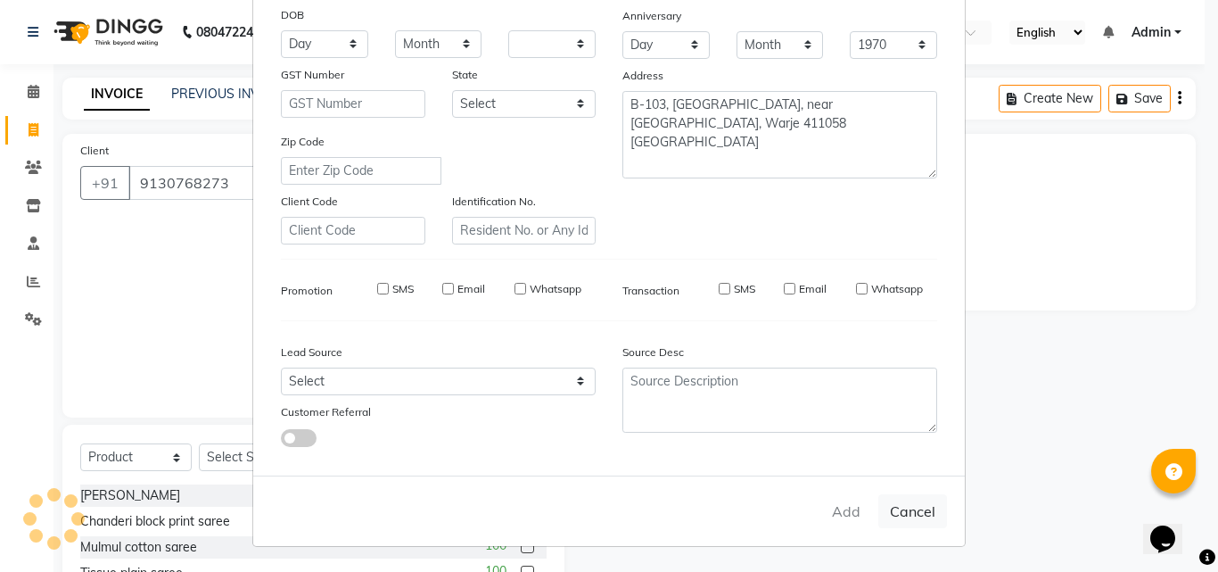
select select
checkbox input "false"
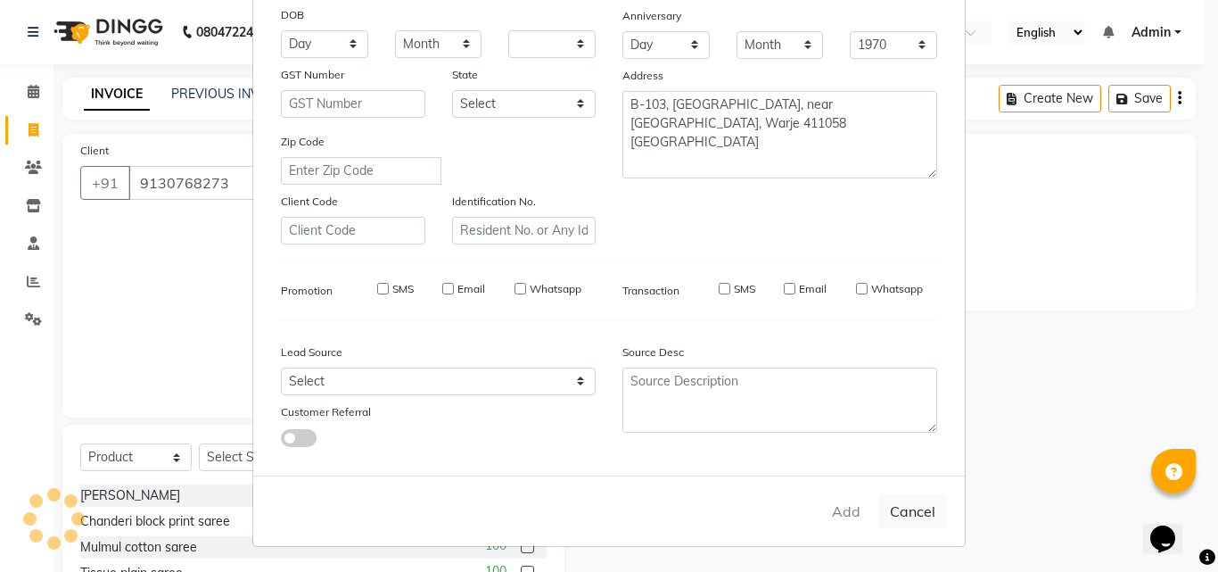
checkbox input "false"
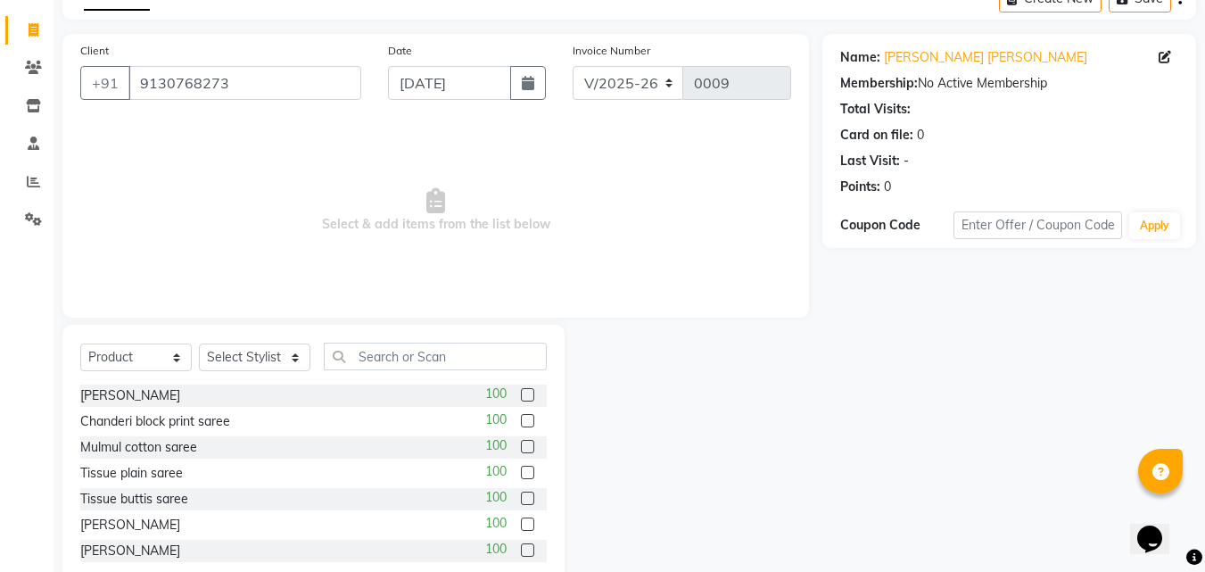
scroll to position [143, 0]
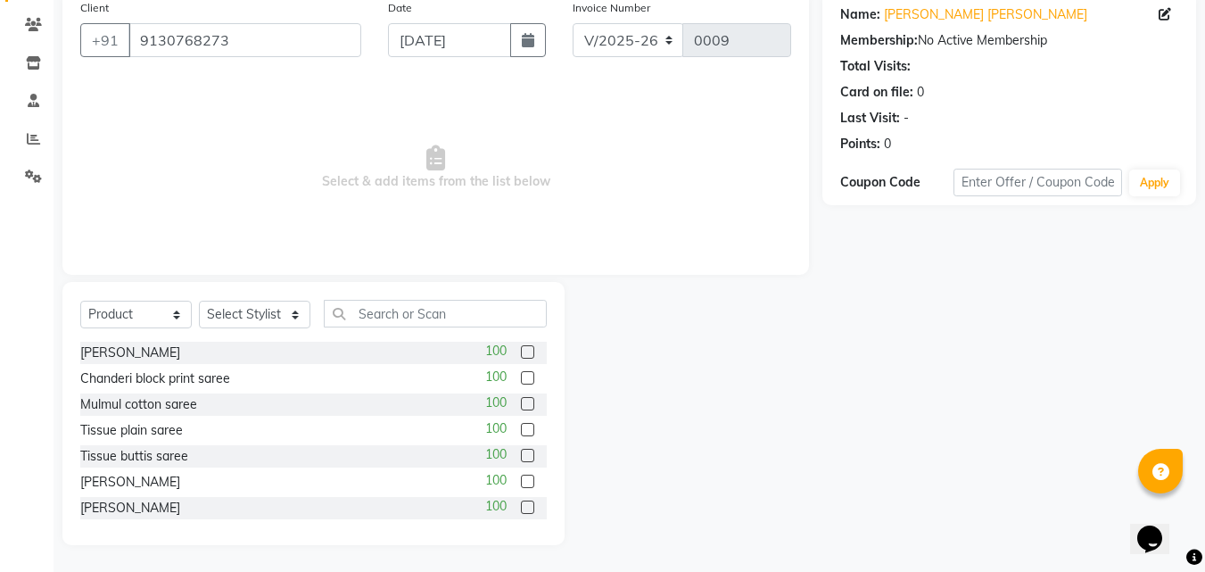
click at [521, 350] on label at bounding box center [527, 351] width 13 height 13
click at [521, 350] on input "checkbox" at bounding box center [527, 353] width 12 height 12
checkbox input "false"
click at [257, 304] on select "Select Stylist Harshita Shreya Vaikhari" at bounding box center [254, 315] width 111 height 28
select select "89846"
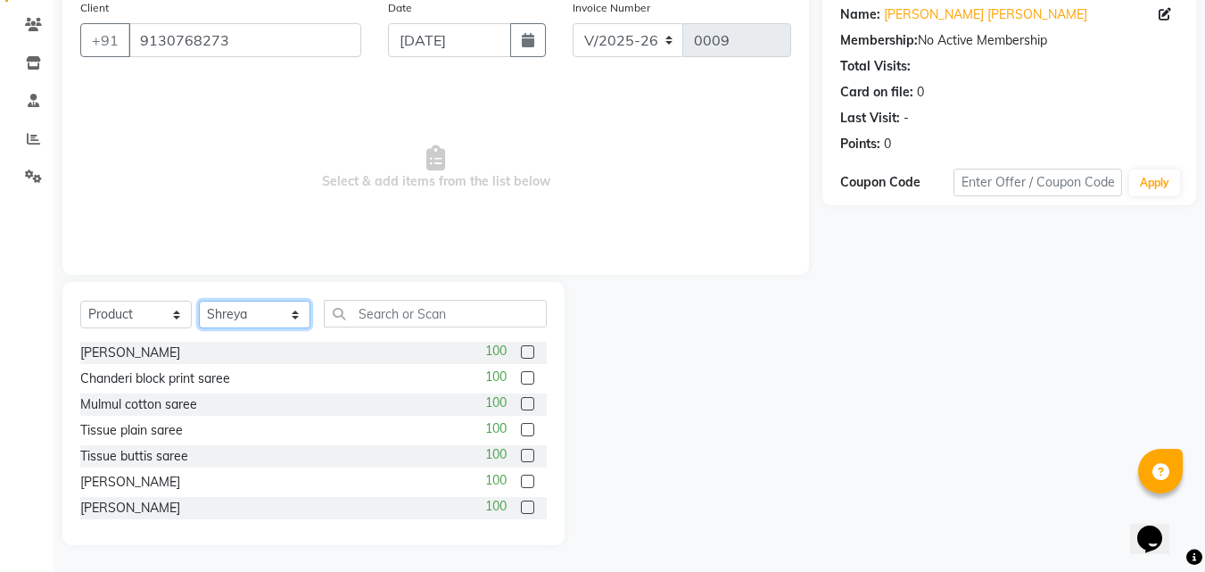
click at [199, 301] on select "Select Stylist Harshita Shreya Vaikhari" at bounding box center [254, 315] width 111 height 28
click at [521, 352] on label at bounding box center [527, 351] width 13 height 13
click at [521, 352] on input "checkbox" at bounding box center [527, 353] width 12 height 12
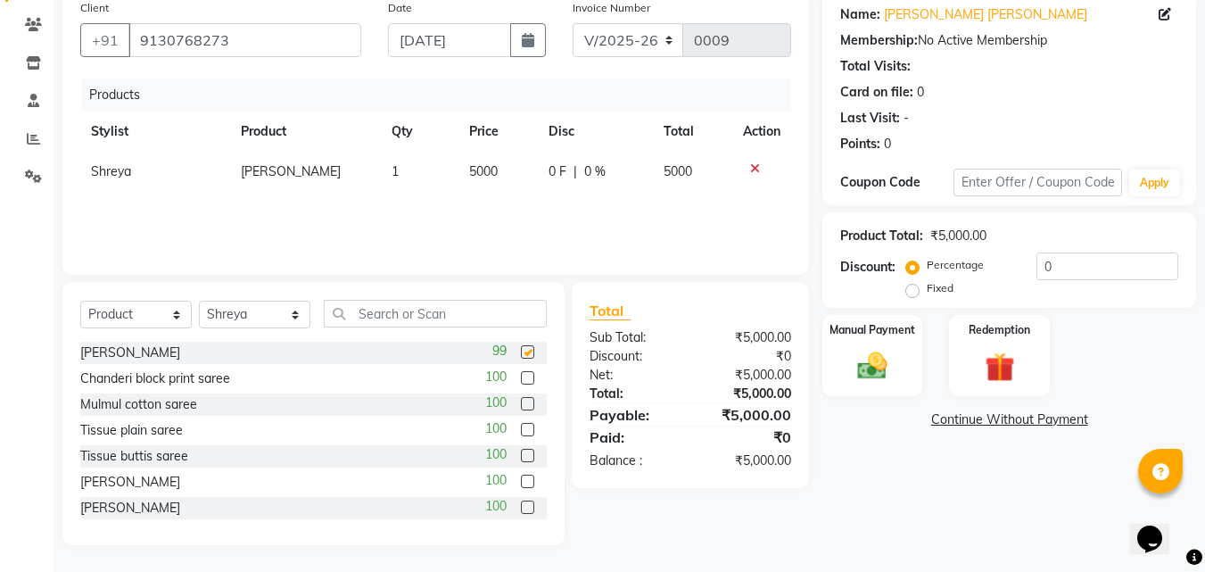
checkbox input "false"
click at [861, 372] on img at bounding box center [872, 366] width 50 height 36
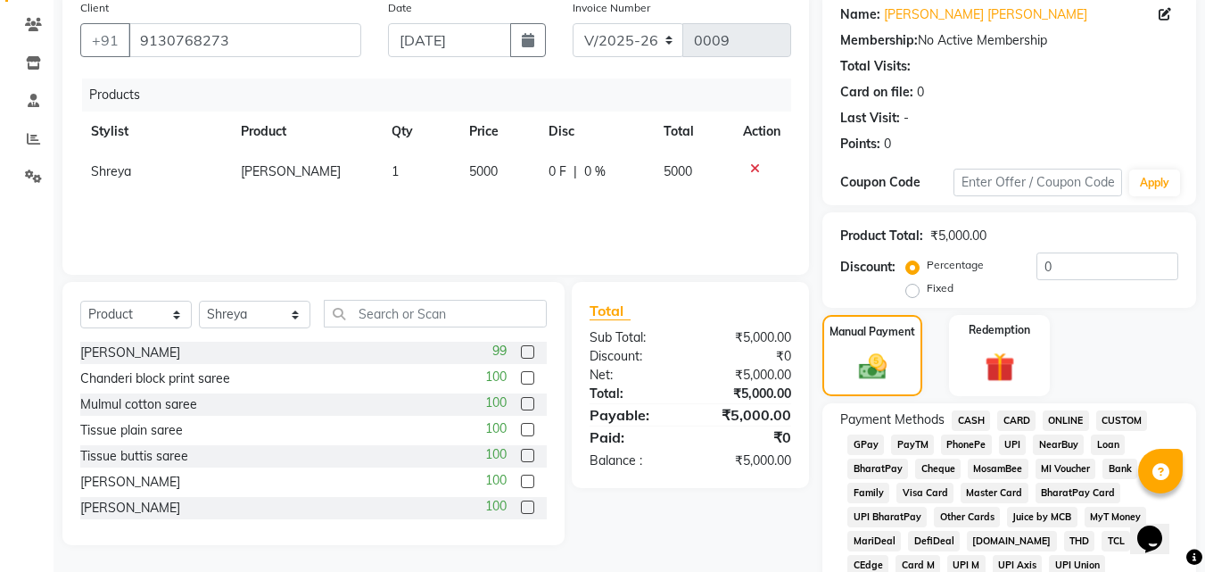
click at [1014, 439] on span "UPI" at bounding box center [1013, 444] width 28 height 21
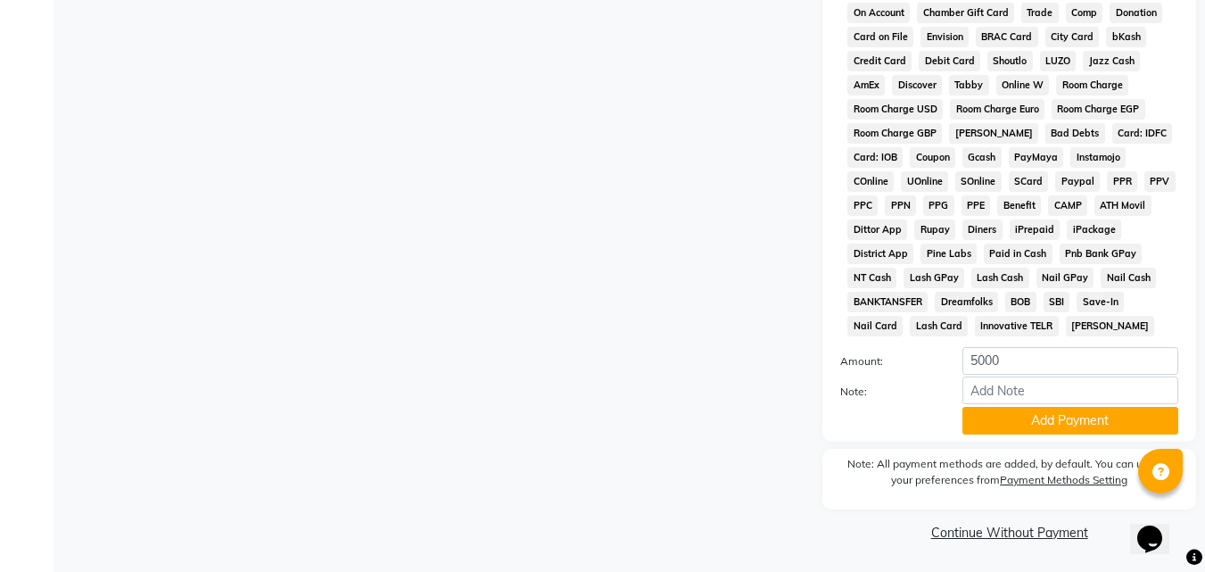
scroll to position [792, 0]
click at [1024, 425] on button "Add Payment" at bounding box center [1070, 420] width 216 height 28
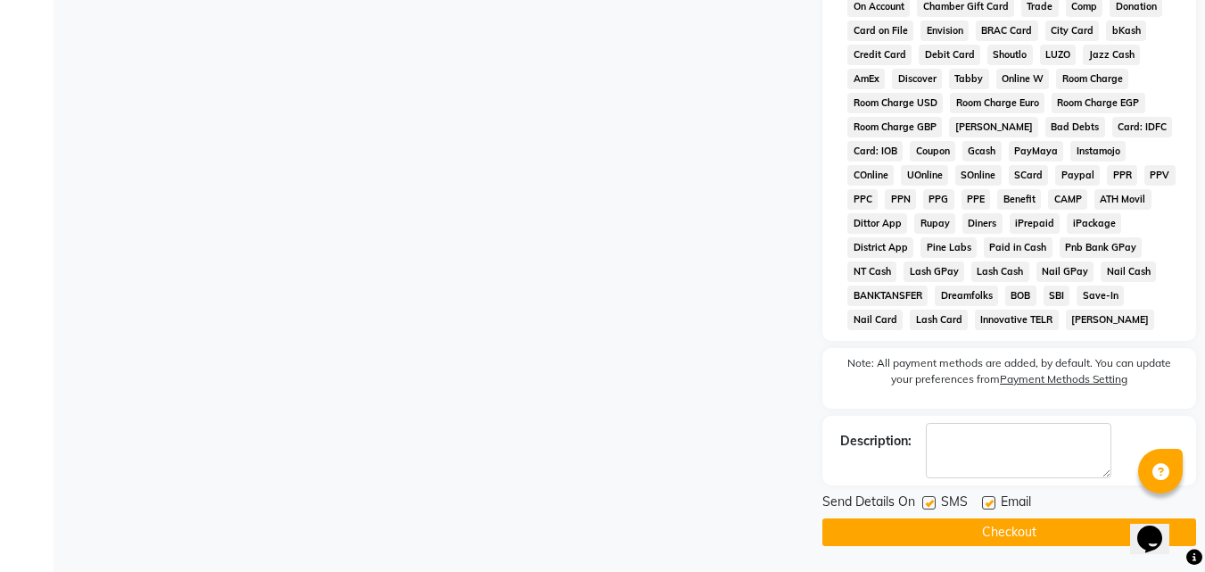
scroll to position [798, 0]
click at [999, 530] on button "Checkout" at bounding box center [1009, 531] width 374 height 28
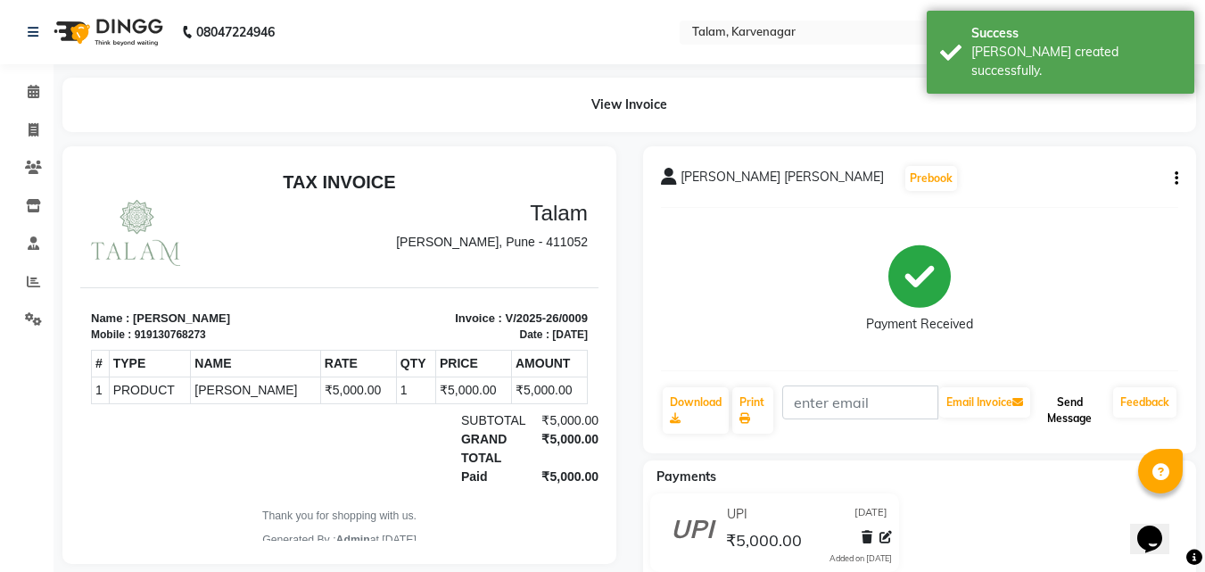
click at [1060, 400] on button "Send Message" at bounding box center [1070, 410] width 72 height 46
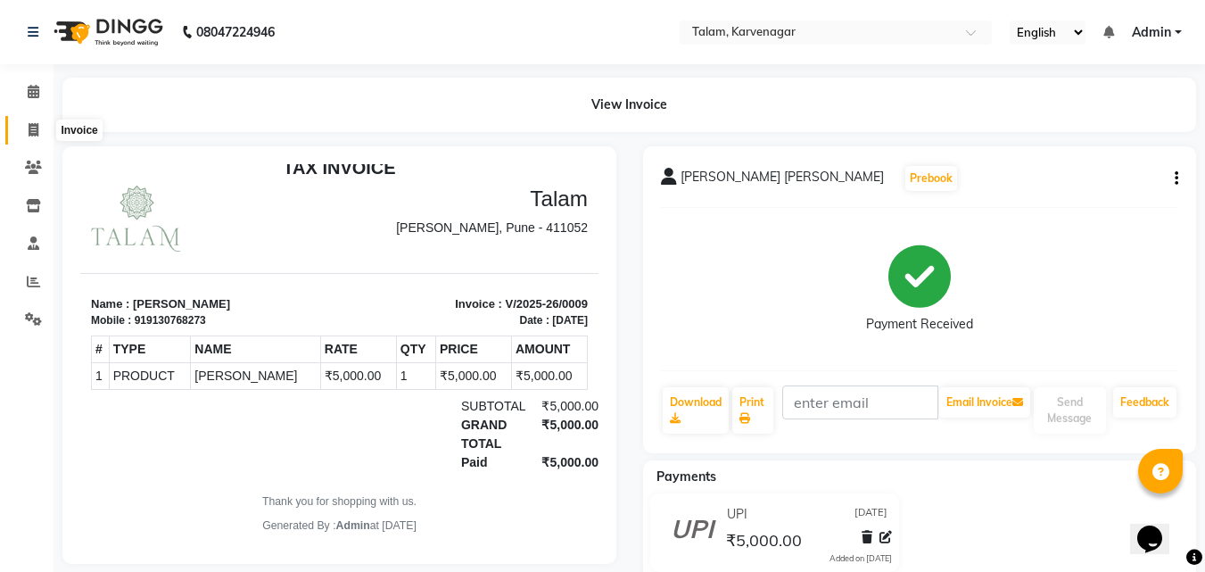
click at [32, 127] on icon at bounding box center [34, 129] width 10 height 13
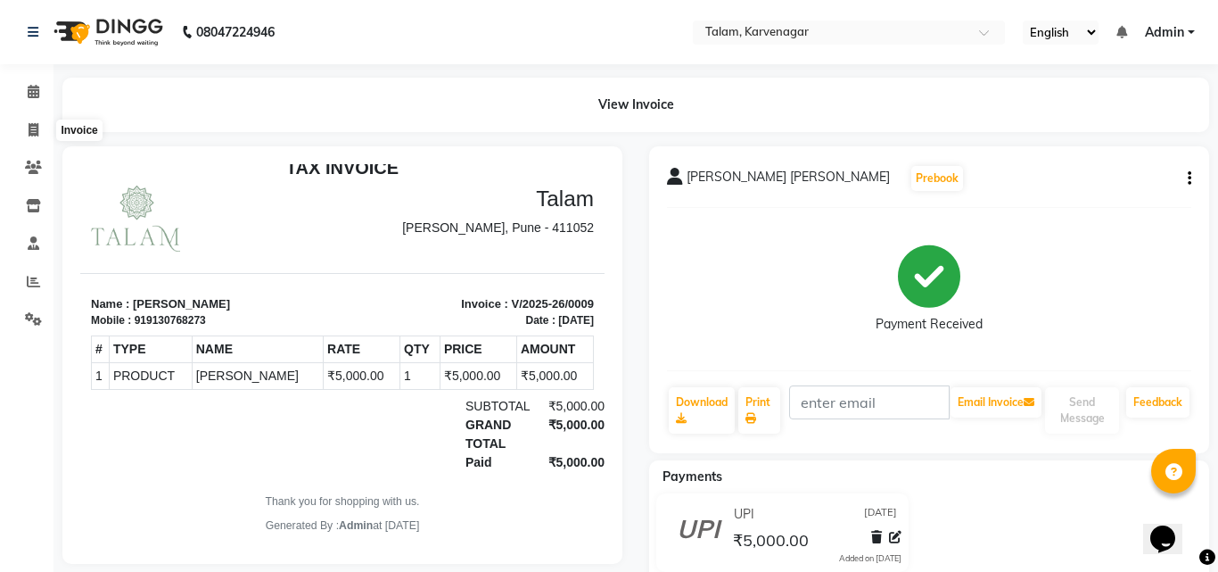
select select "8907"
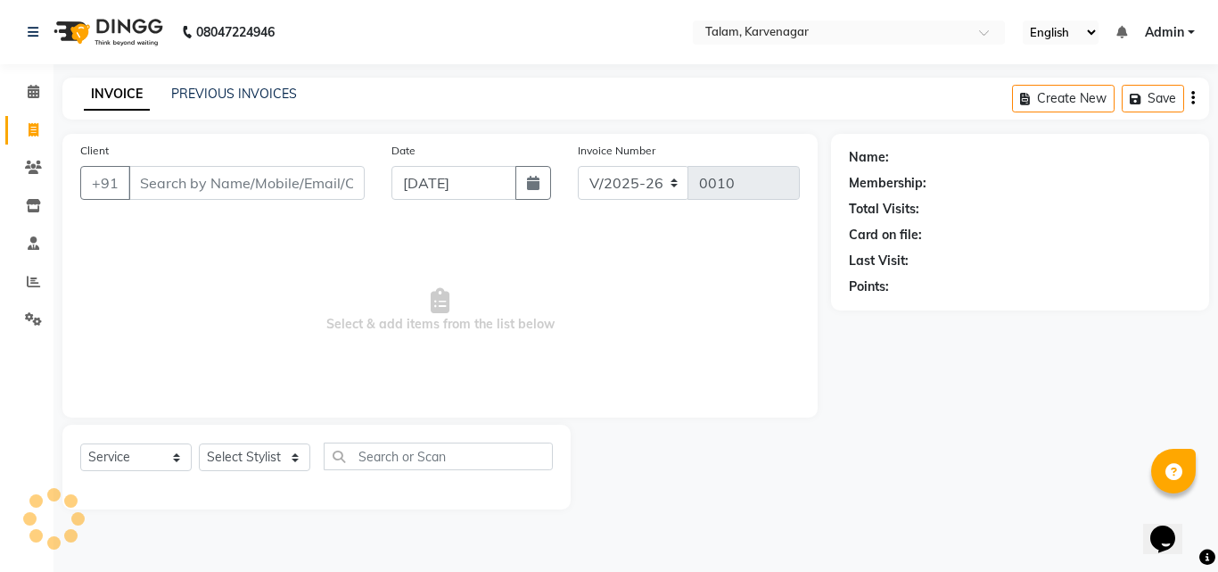
select select "product"
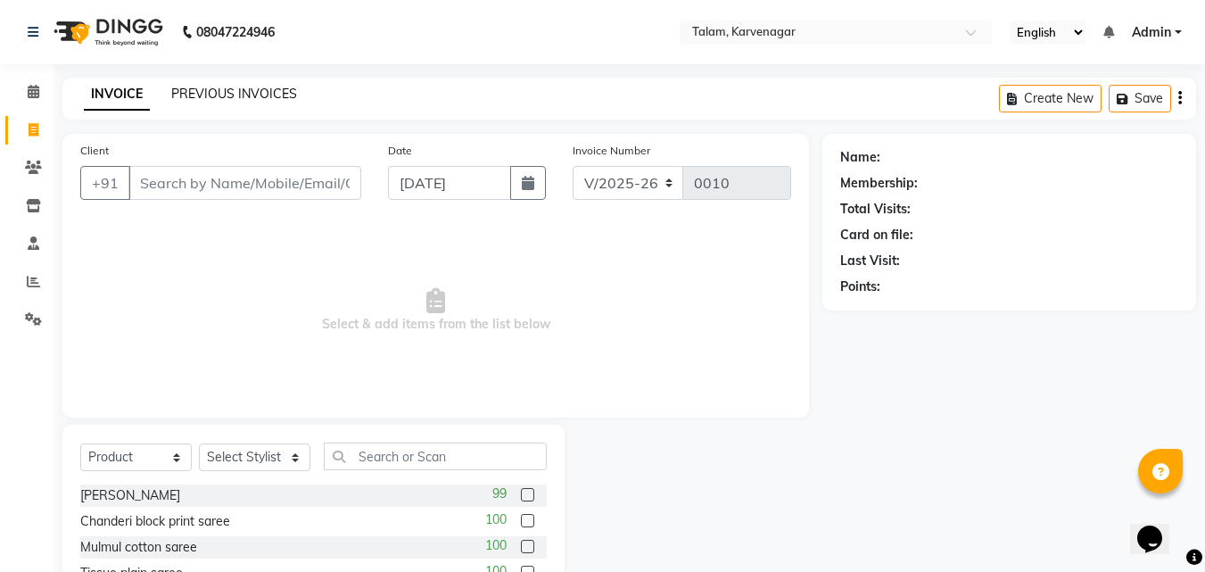
click at [232, 91] on link "PREVIOUS INVOICES" at bounding box center [234, 94] width 126 height 16
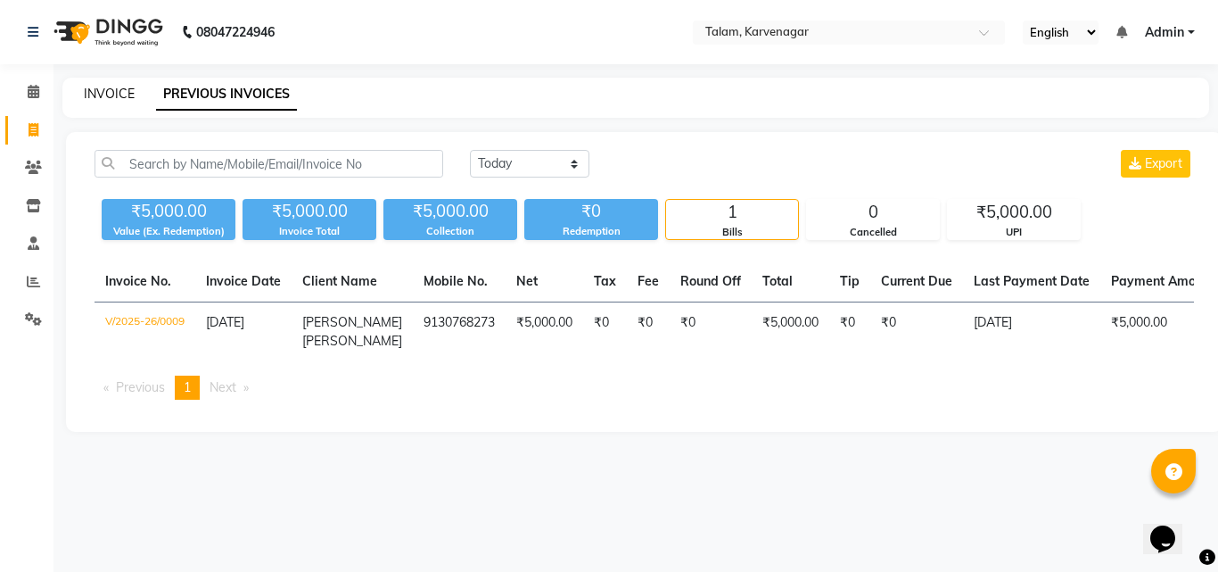
click at [132, 87] on link "INVOICE" at bounding box center [109, 94] width 51 height 16
select select "service"
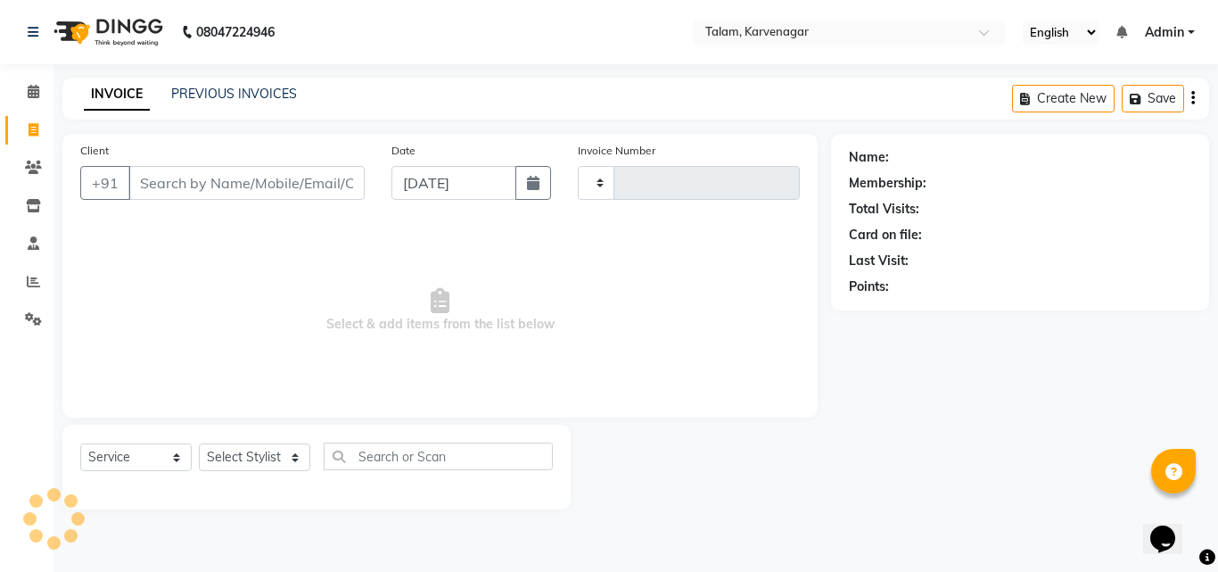
type input "0010"
select select "product"
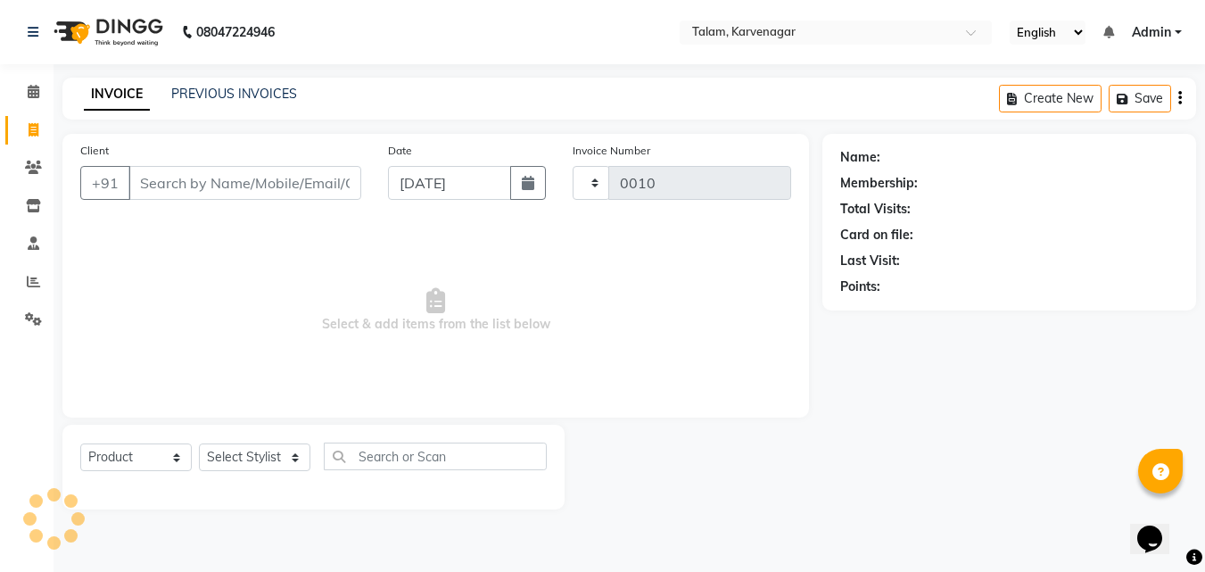
select select "8907"
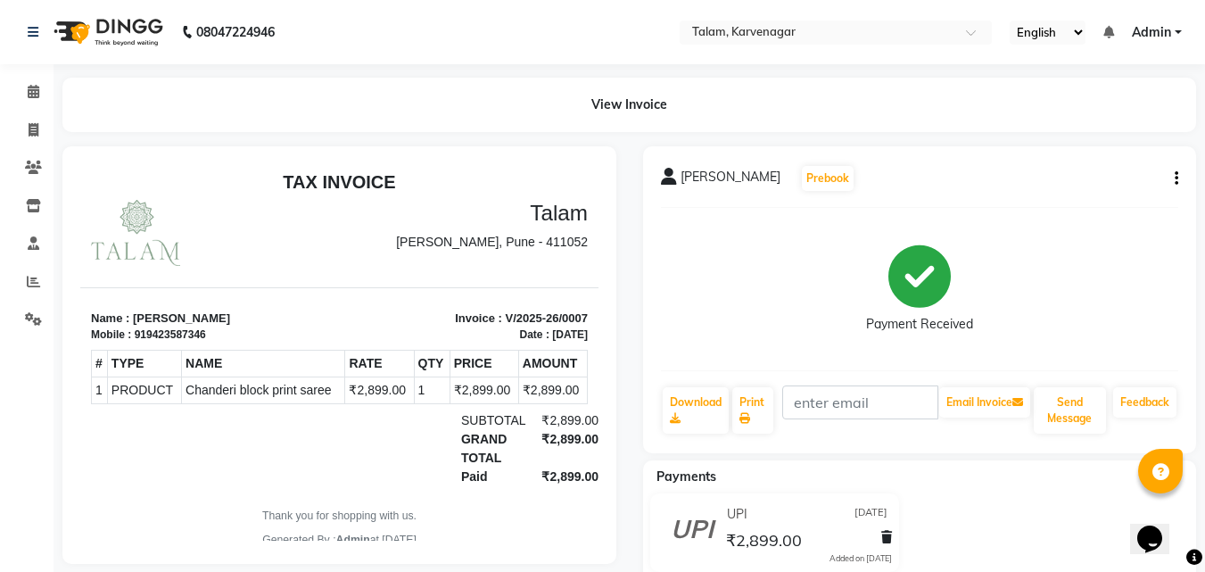
click at [1175, 179] on icon "button" at bounding box center [1177, 178] width 4 height 1
click at [1100, 145] on div "Cancel Invoice" at bounding box center [1104, 145] width 89 height 22
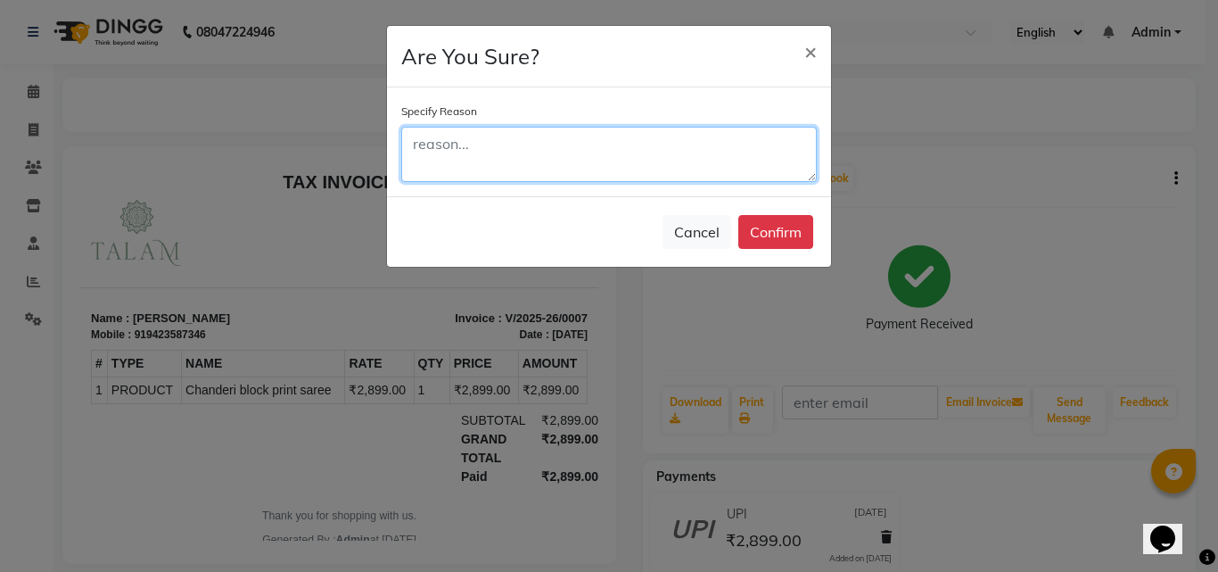
click at [464, 140] on textarea at bounding box center [609, 154] width 416 height 55
type textarea "Trial"
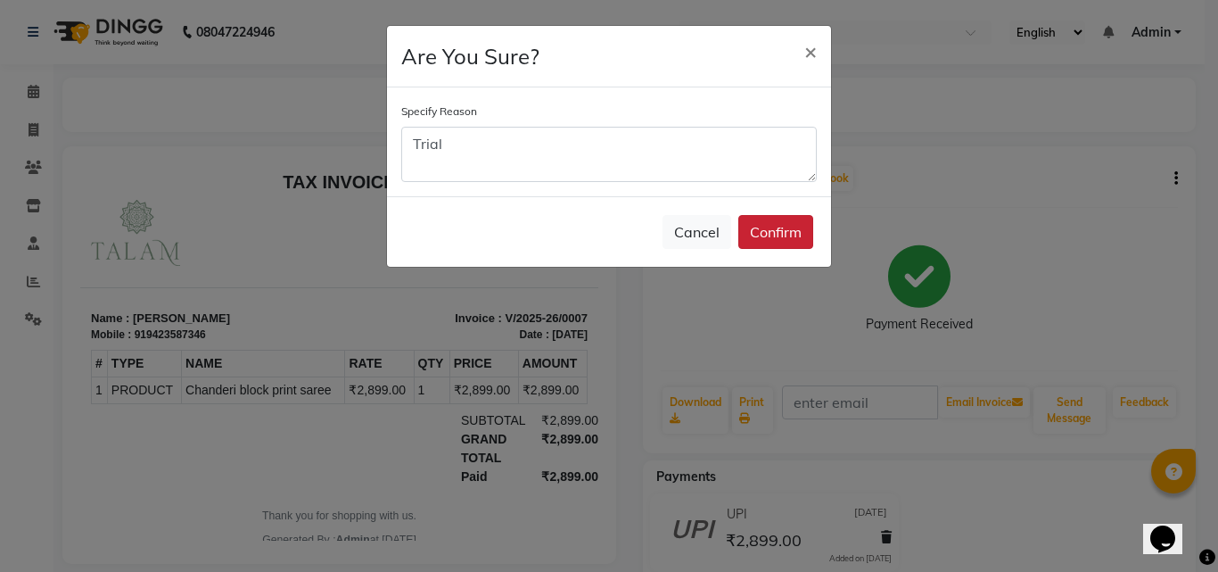
click at [773, 235] on button "Confirm" at bounding box center [775, 232] width 75 height 34
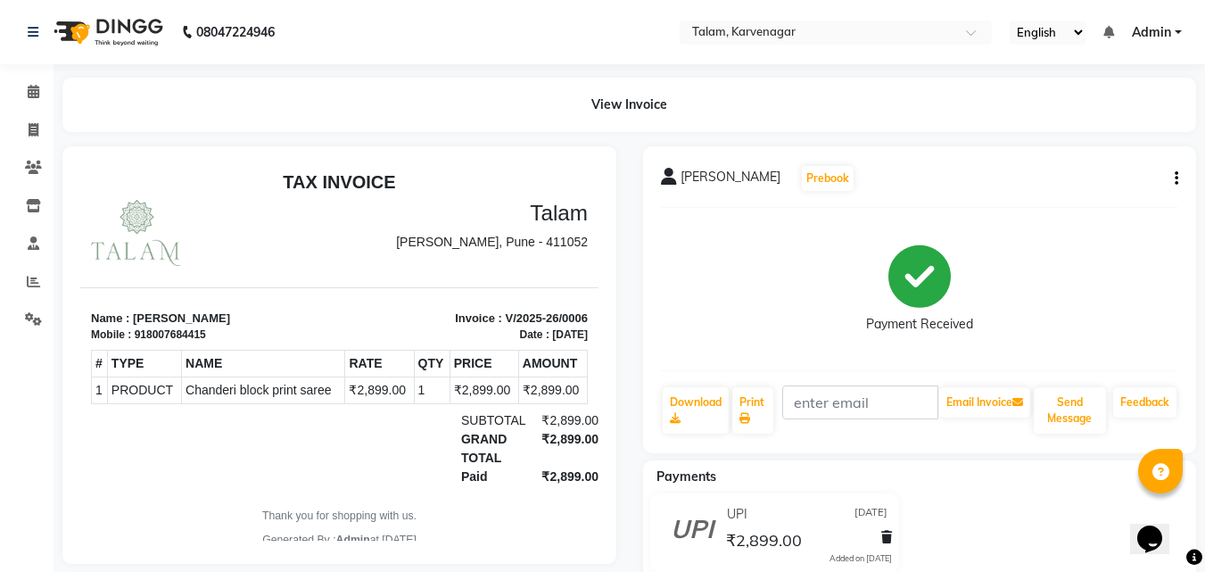
click at [1172, 178] on button "button" at bounding box center [1172, 178] width 11 height 19
click at [1117, 138] on div "Cancel Invoice" at bounding box center [1104, 145] width 89 height 22
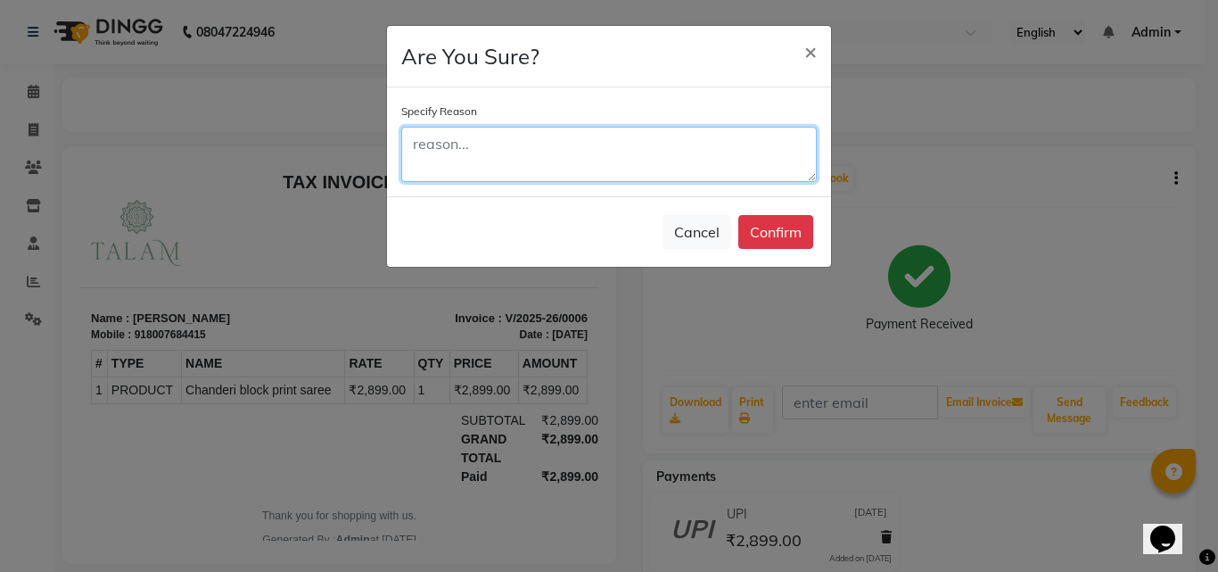
click at [575, 138] on textarea at bounding box center [609, 154] width 416 height 55
paste textarea "#Barometer #OnamSadhya"
type textarea "Trial"
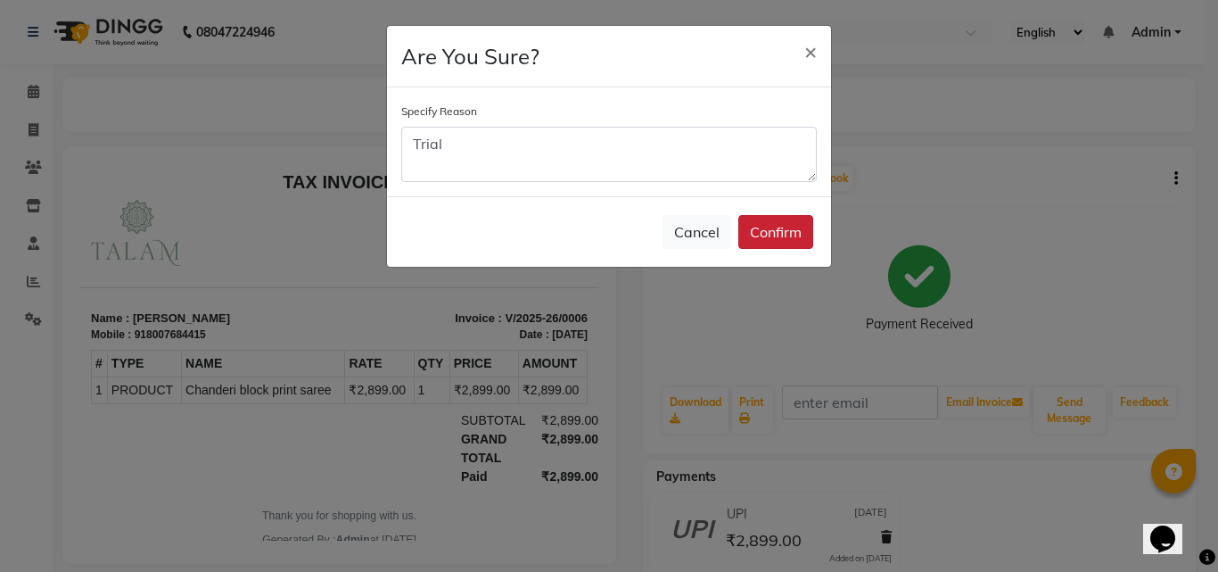
click at [783, 235] on button "Confirm" at bounding box center [775, 232] width 75 height 34
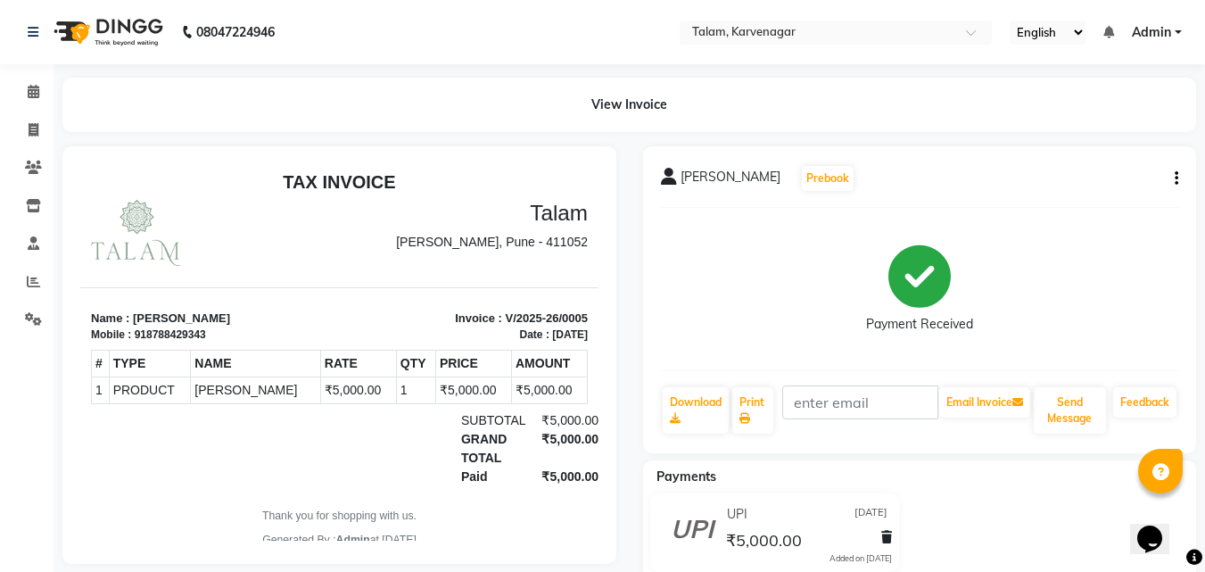
click at [1179, 176] on div "Harshita Atre Prebook Payment Received Download Print Email Invoice Send Messag…" at bounding box center [920, 299] width 554 height 307
click at [1177, 178] on icon "button" at bounding box center [1177, 178] width 4 height 1
click at [1087, 145] on div "Cancel Invoice" at bounding box center [1104, 145] width 89 height 22
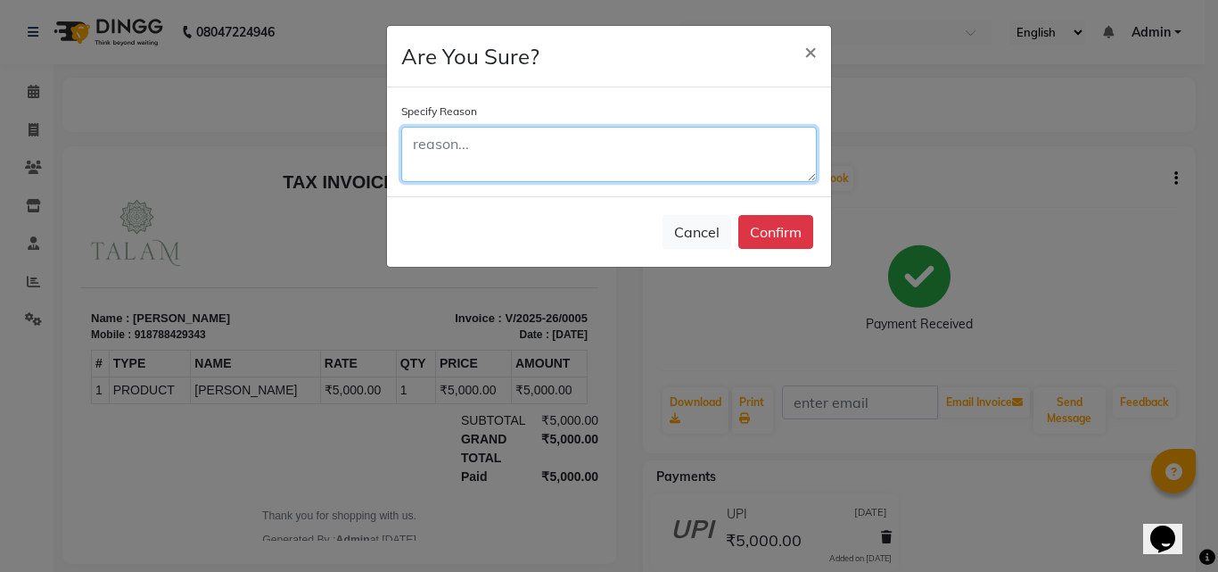
click at [624, 129] on textarea at bounding box center [609, 154] width 416 height 55
paste textarea "Trial"
type textarea "Trial"
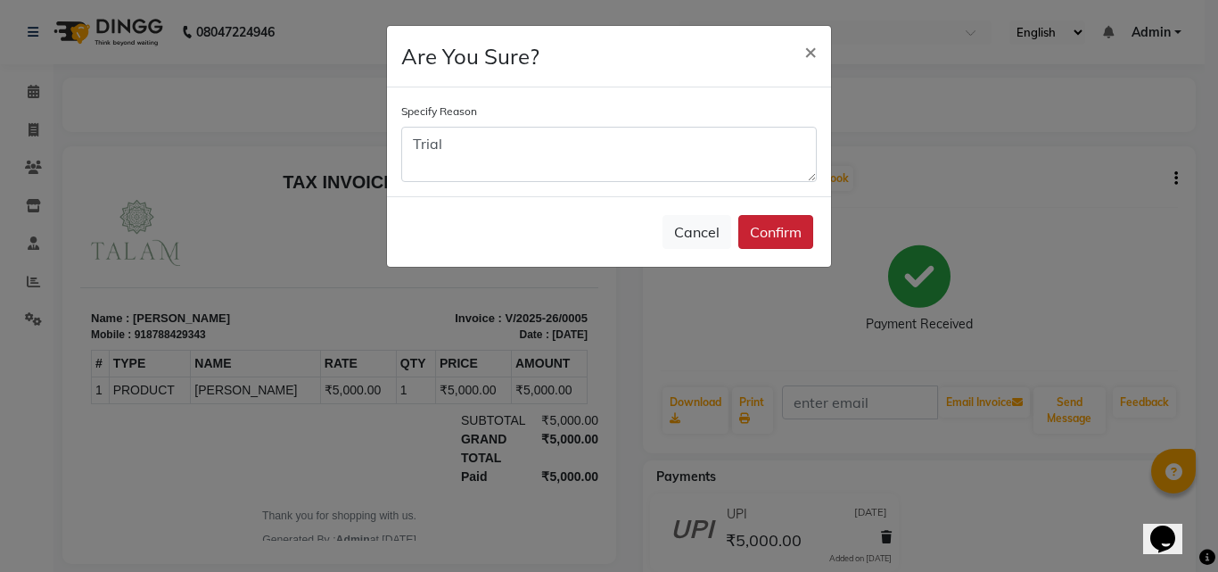
click at [782, 231] on button "Confirm" at bounding box center [775, 232] width 75 height 34
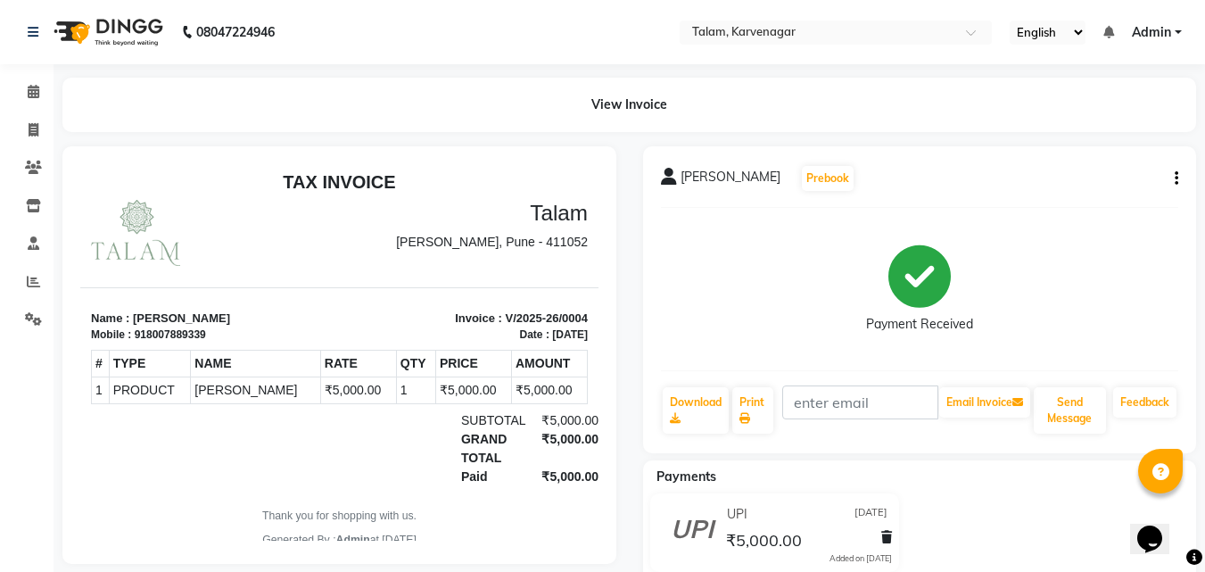
click at [1177, 178] on icon "button" at bounding box center [1177, 178] width 4 height 1
click at [1113, 147] on div "Cancel Invoice" at bounding box center [1104, 145] width 89 height 22
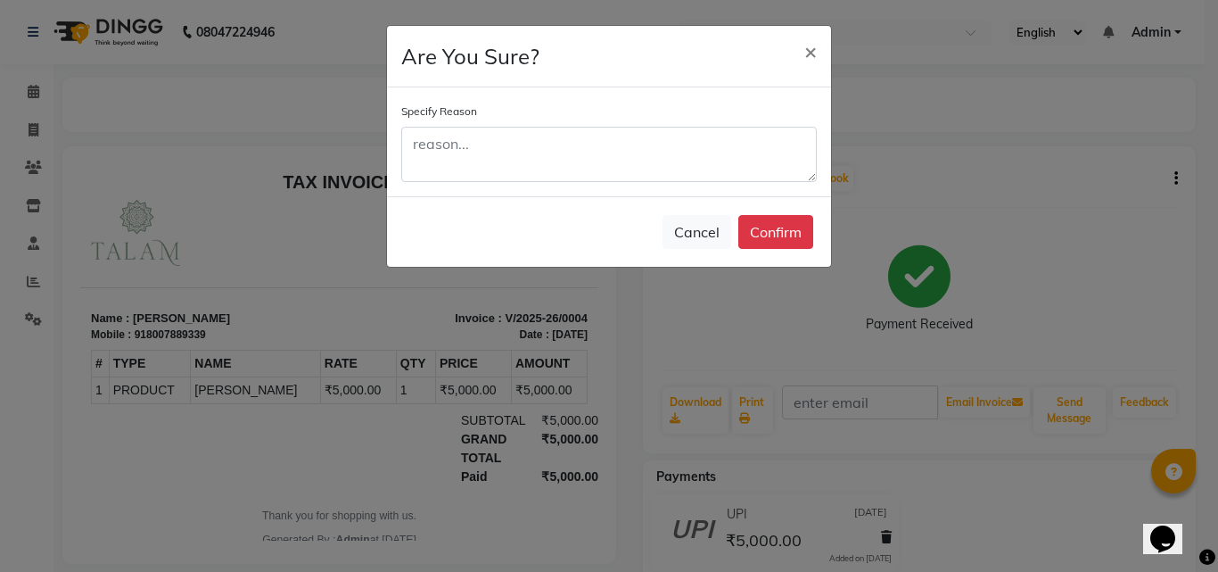
click at [535, 120] on div "Specify Reason" at bounding box center [609, 142] width 416 height 80
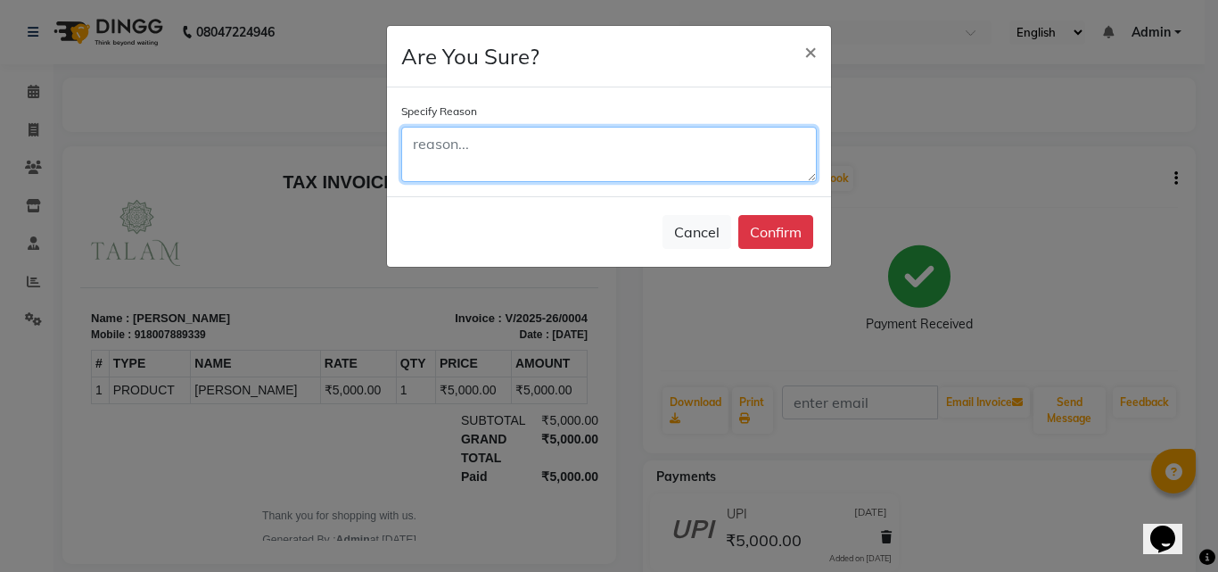
click at [514, 151] on textarea at bounding box center [609, 154] width 416 height 55
paste textarea "Trial"
type textarea "Trial"
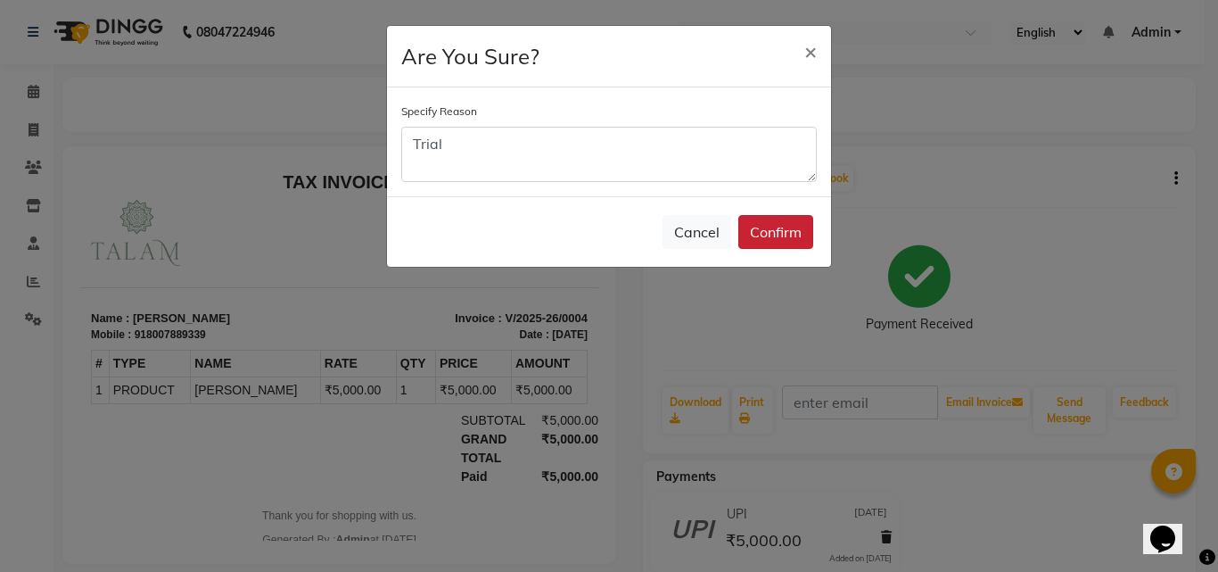
click at [776, 222] on button "Confirm" at bounding box center [775, 232] width 75 height 34
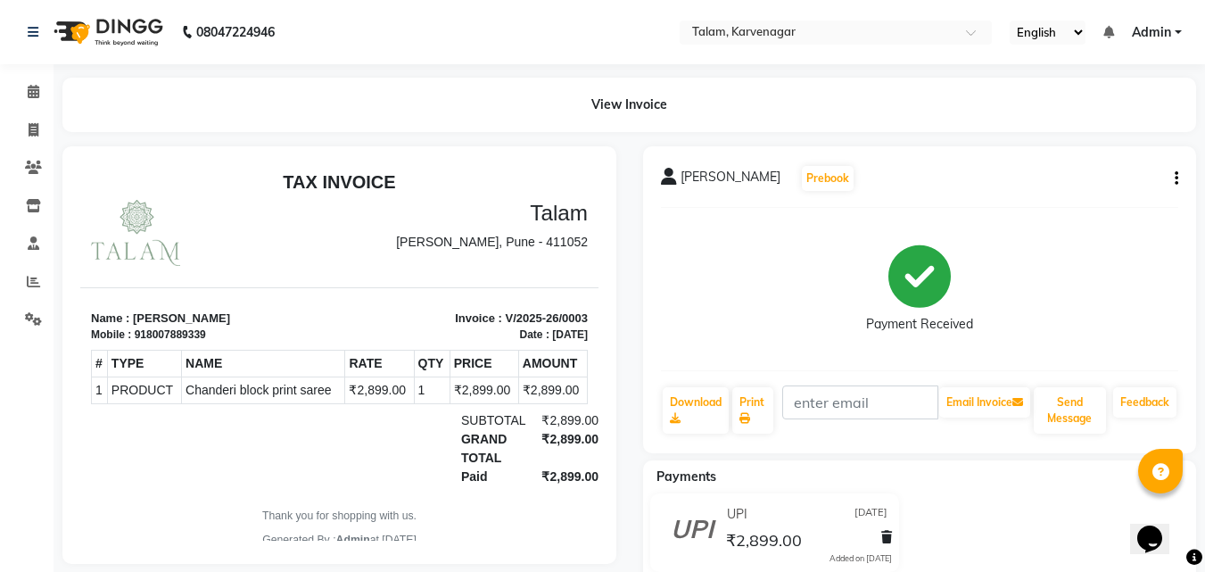
click at [1181, 180] on div "Vaikhari Kulkarni Prebook Payment Received Download Print Email Invoice Send Me…" at bounding box center [920, 299] width 554 height 307
click at [1159, 180] on div "Vaikhari Kulkarni Prebook" at bounding box center [920, 178] width 518 height 29
click at [1176, 178] on icon "button" at bounding box center [1177, 178] width 4 height 1
click at [1113, 145] on div "Cancel Invoice" at bounding box center [1104, 145] width 89 height 22
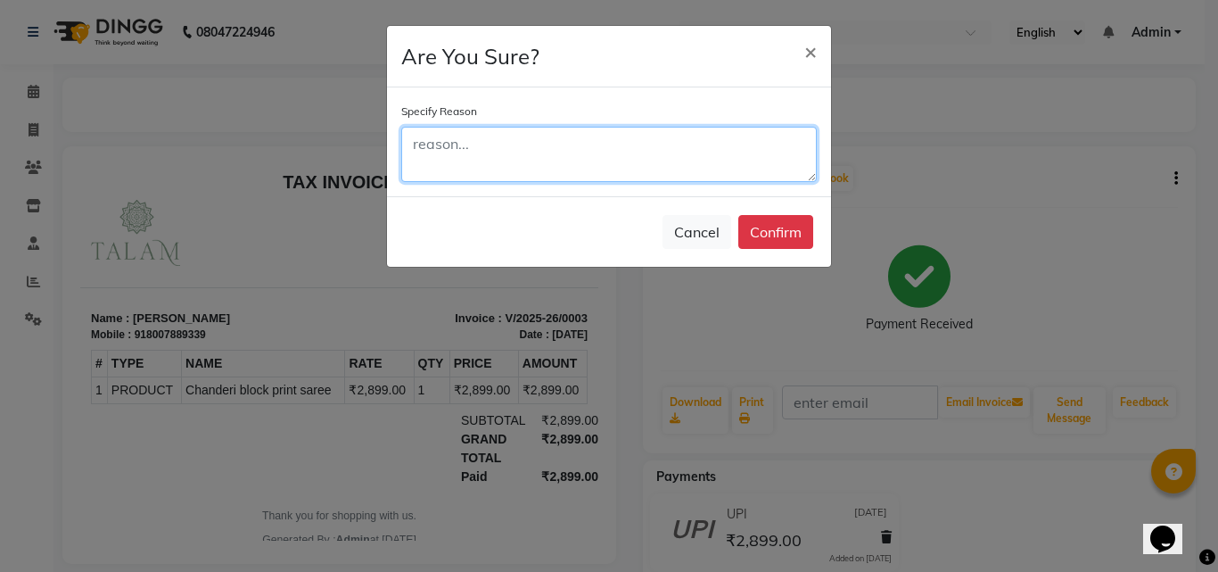
click at [594, 164] on textarea at bounding box center [609, 154] width 416 height 55
paste textarea "Trial"
type textarea "Trial"
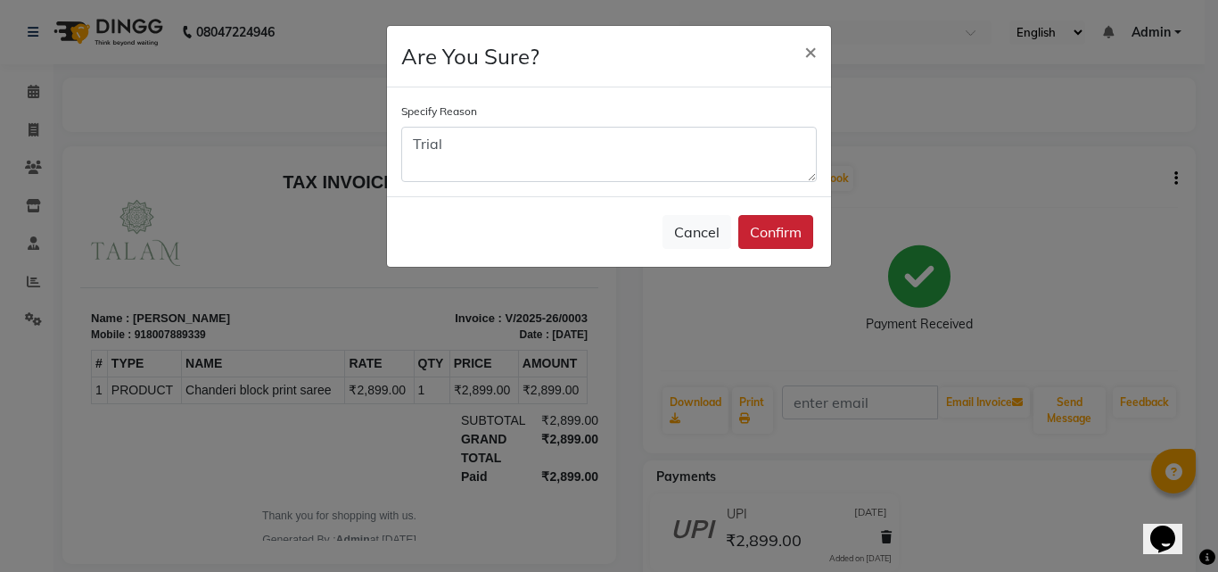
click at [761, 224] on button "Confirm" at bounding box center [775, 232] width 75 height 34
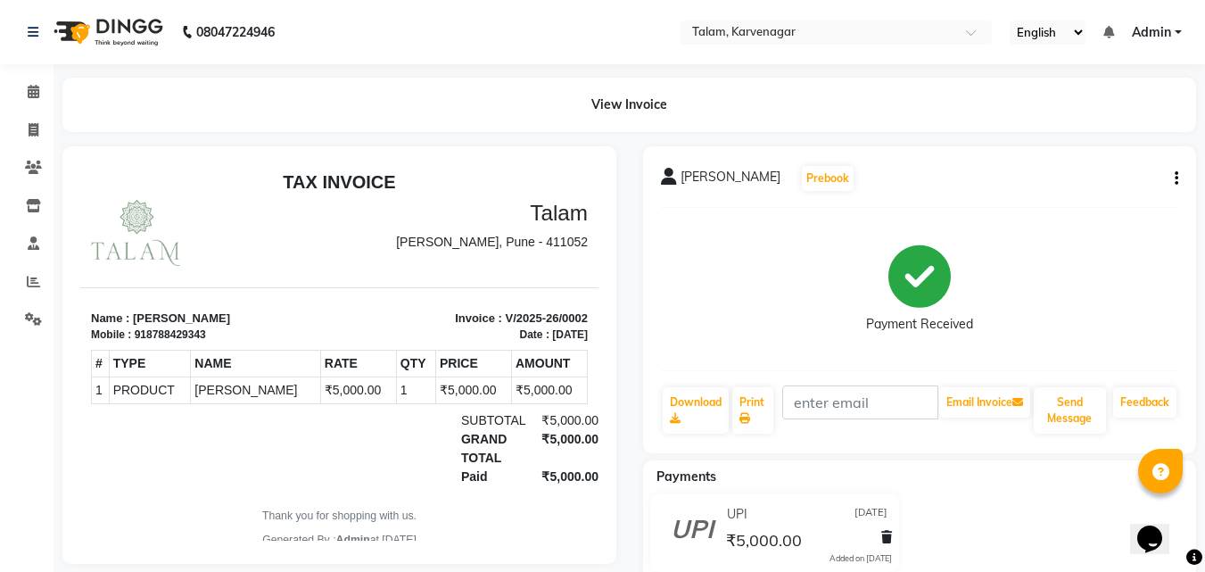
click at [1177, 178] on icon "button" at bounding box center [1177, 178] width 4 height 1
click at [1102, 146] on div "Cancel Invoice" at bounding box center [1104, 145] width 89 height 22
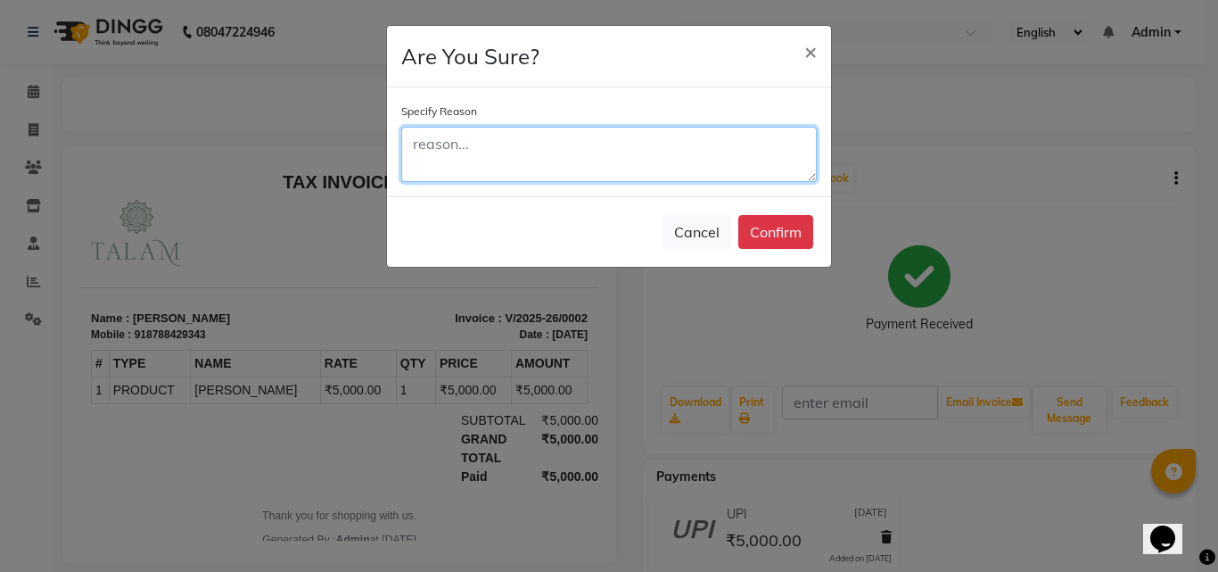
click at [691, 158] on textarea at bounding box center [609, 154] width 416 height 55
paste textarea "Trial"
type textarea "Trial"
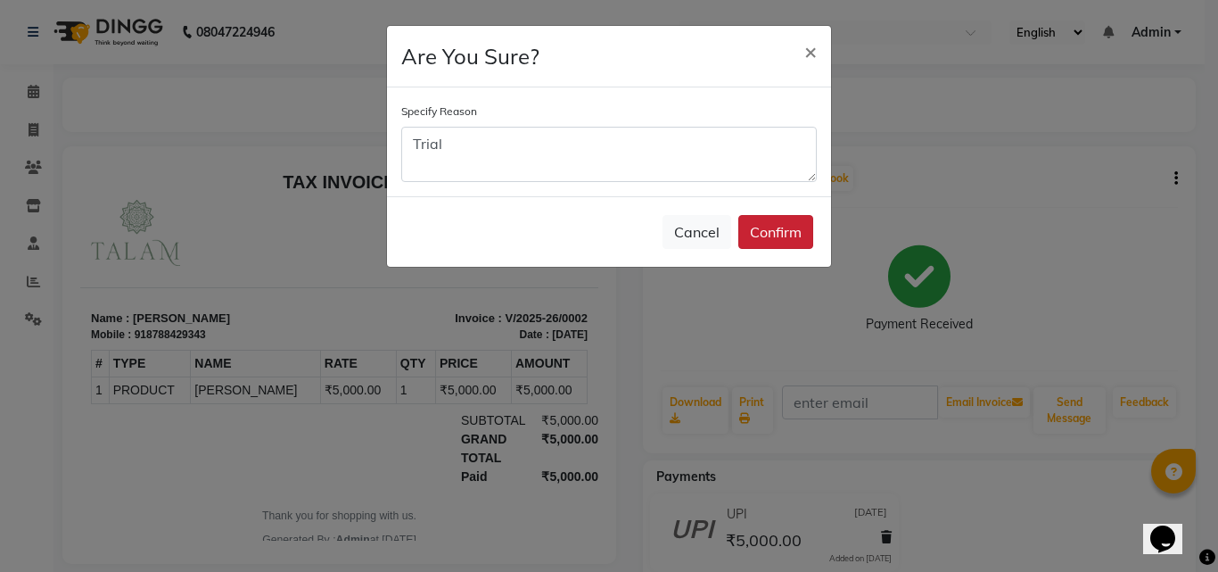
click at [771, 217] on button "Confirm" at bounding box center [775, 232] width 75 height 34
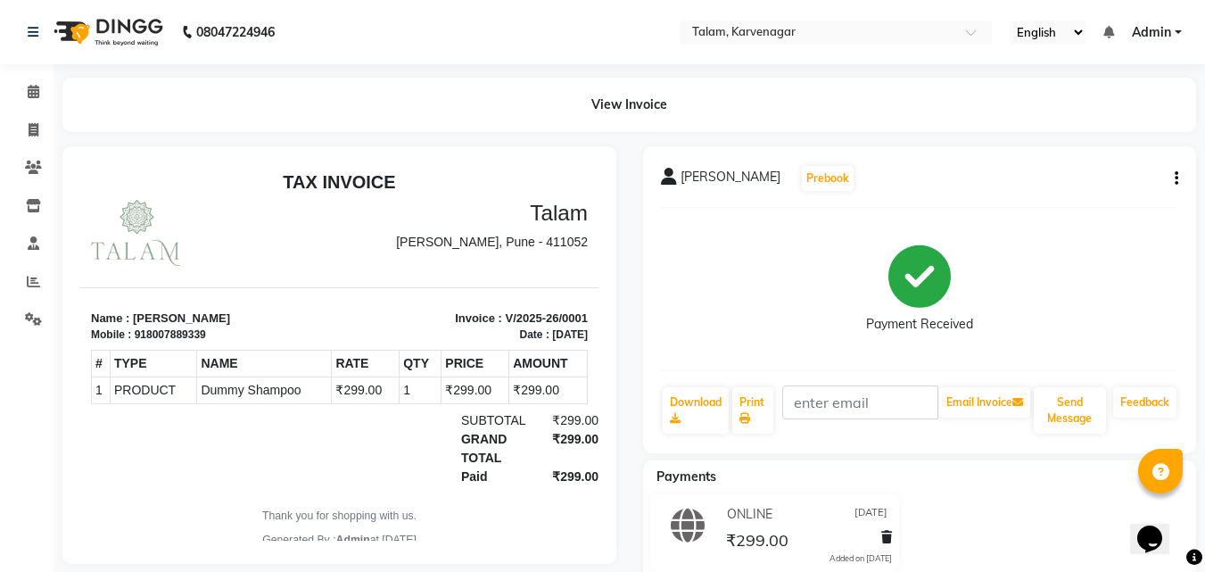
click at [1176, 178] on icon "button" at bounding box center [1177, 178] width 4 height 1
click at [1097, 140] on div "Cancel Invoice" at bounding box center [1104, 145] width 89 height 22
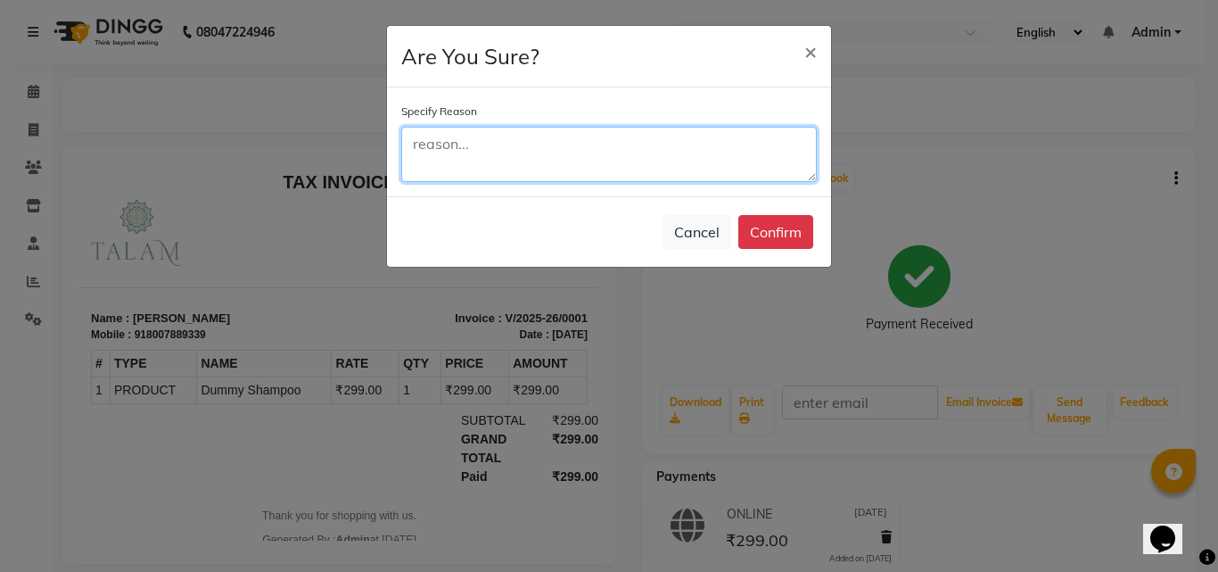
click at [677, 164] on textarea at bounding box center [609, 154] width 416 height 55
paste textarea "Trial"
type textarea "Trial"
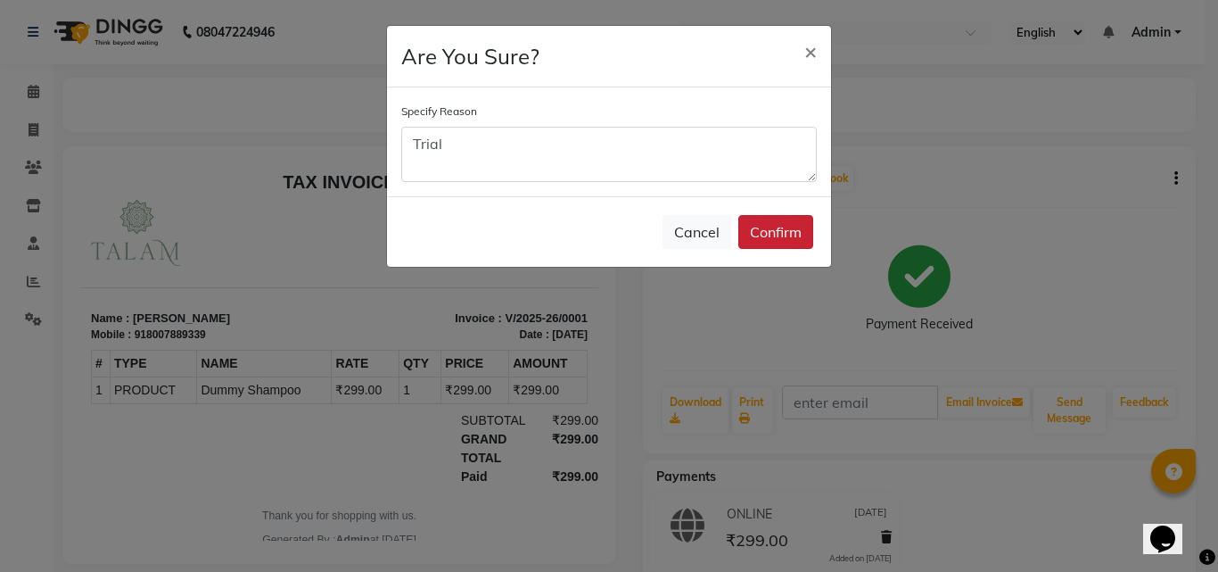
click at [758, 230] on button "Confirm" at bounding box center [775, 232] width 75 height 34
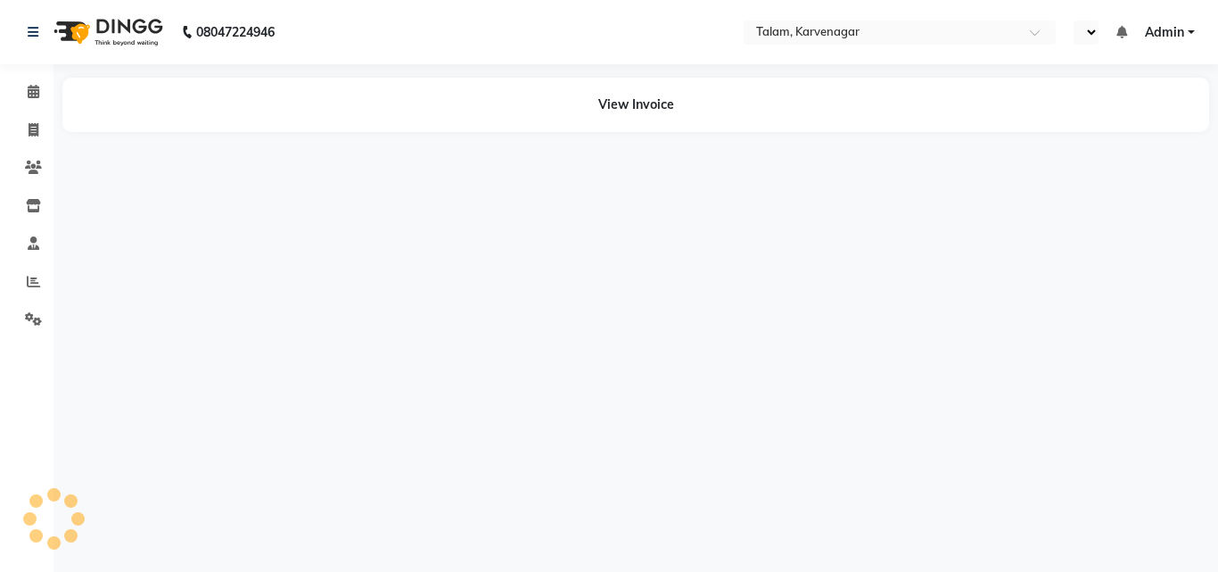
select select "en"
